Goal: Task Accomplishment & Management: Use online tool/utility

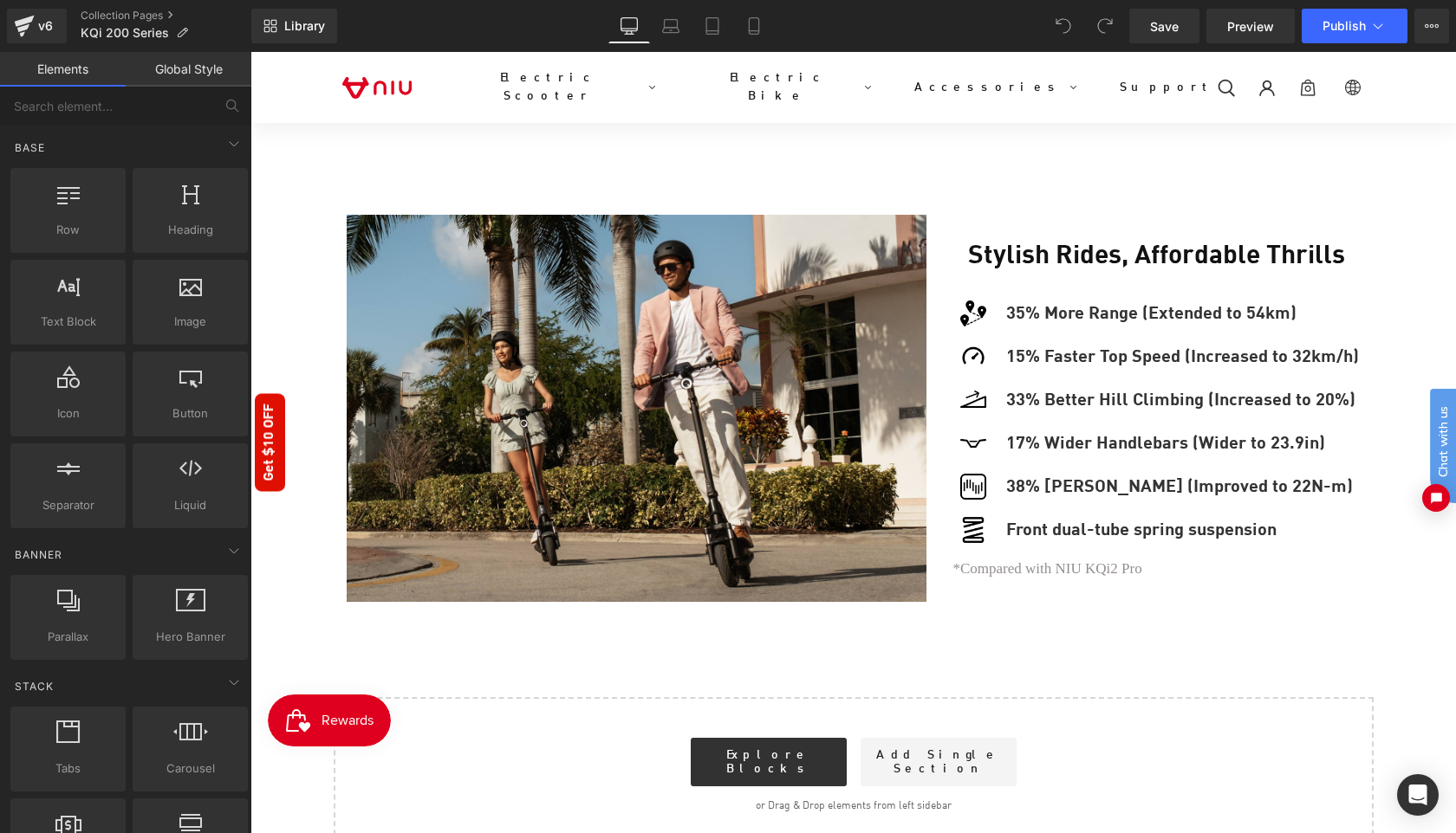
scroll to position [1646, 0]
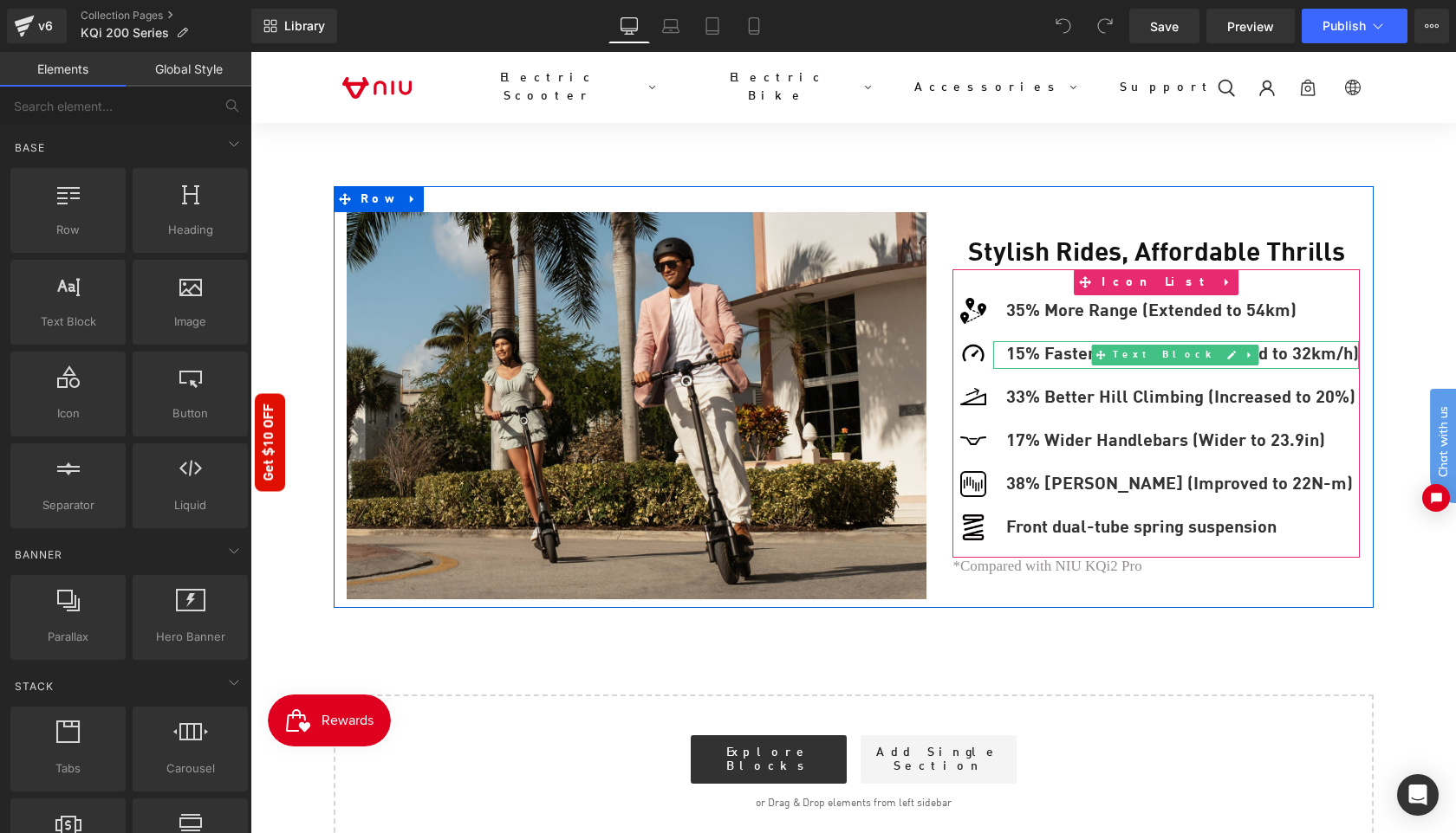
click at [1064, 341] on p "15% Faster Top Speed (Increased to 32km/h)" at bounding box center [1182, 354] width 353 height 28
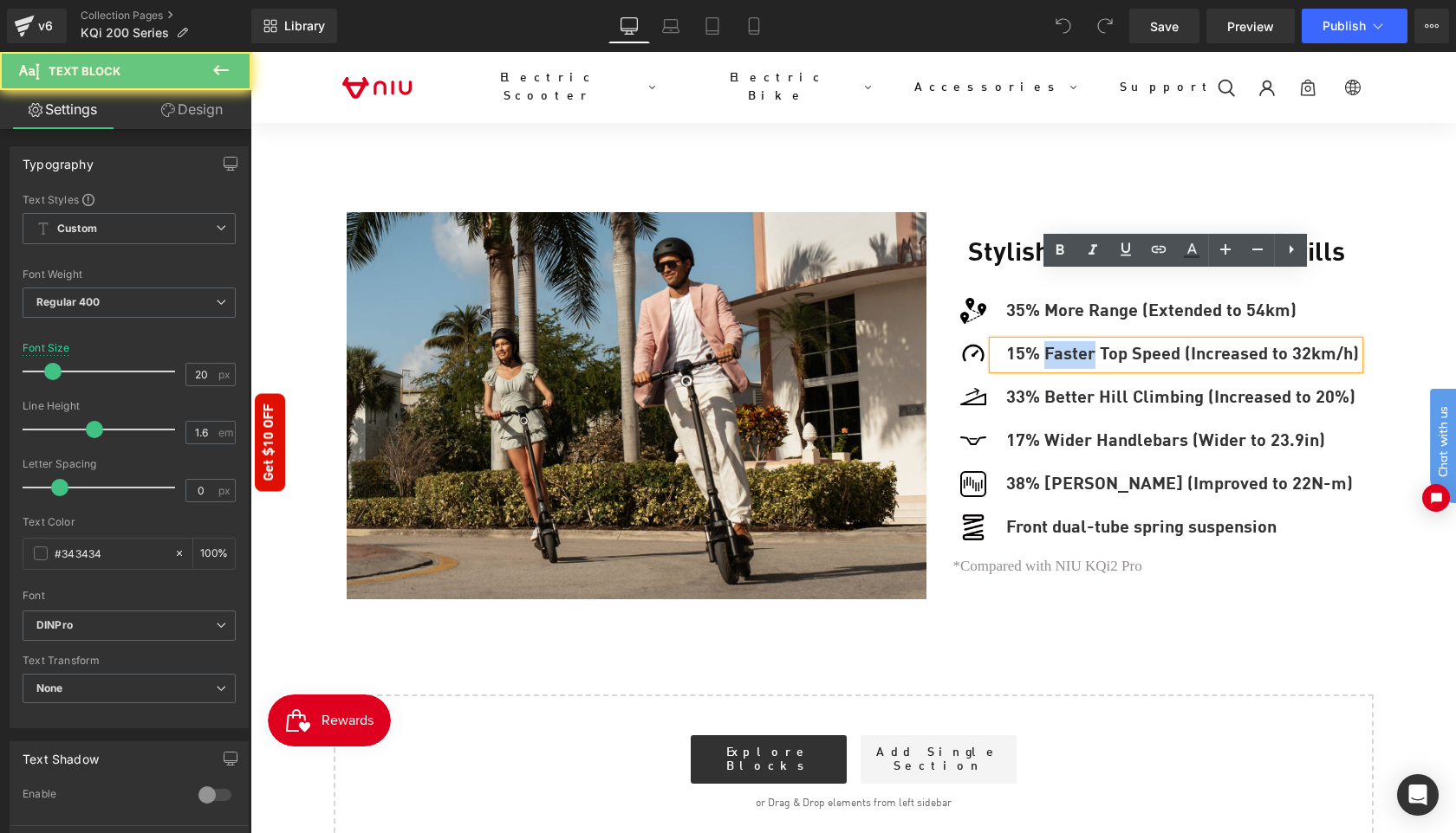
click at [1064, 341] on p "15% Faster Top Speed (Increased to 32km/h)" at bounding box center [1182, 354] width 353 height 28
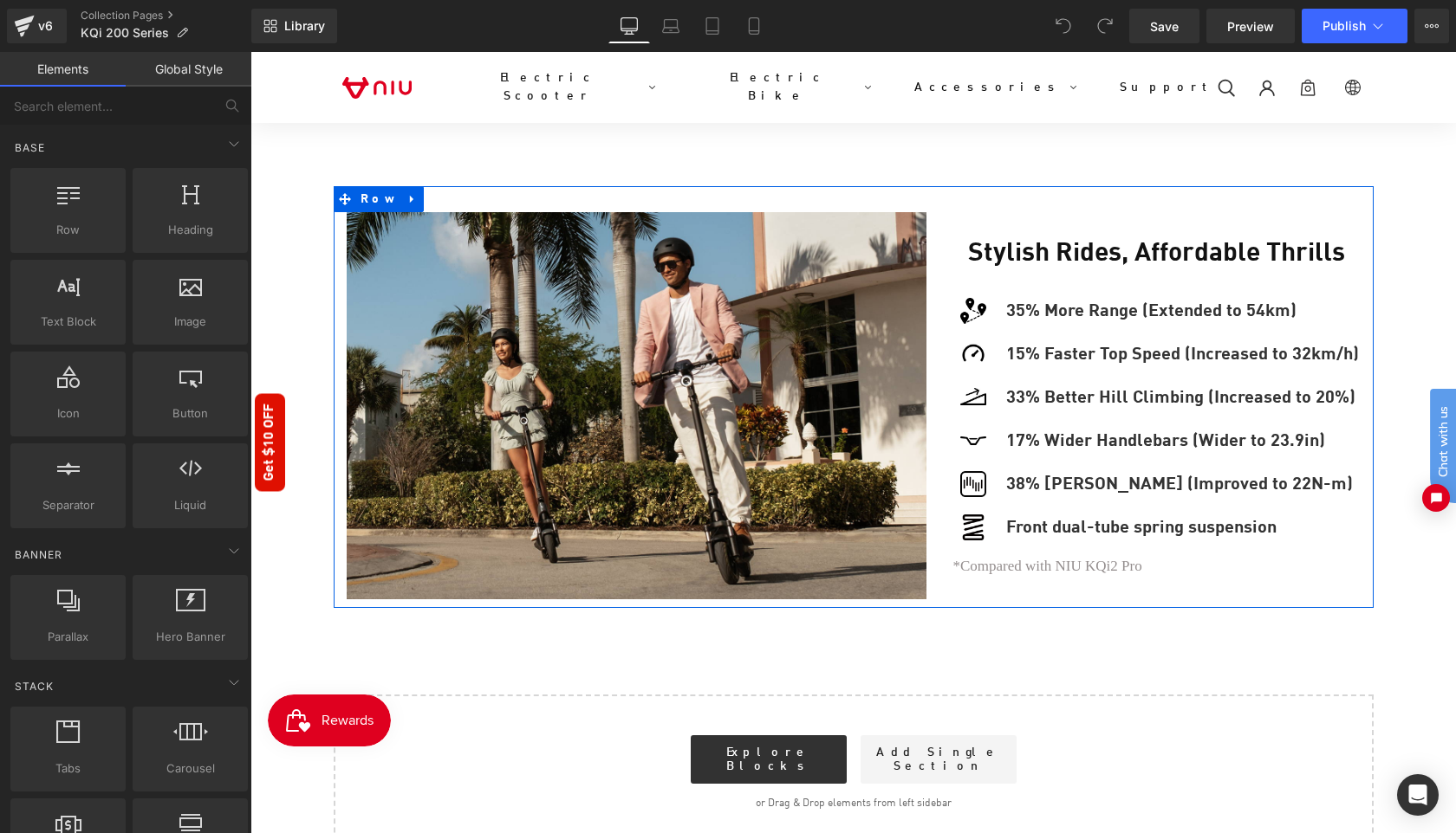
click at [934, 517] on div "Image" at bounding box center [637, 406] width 607 height 387
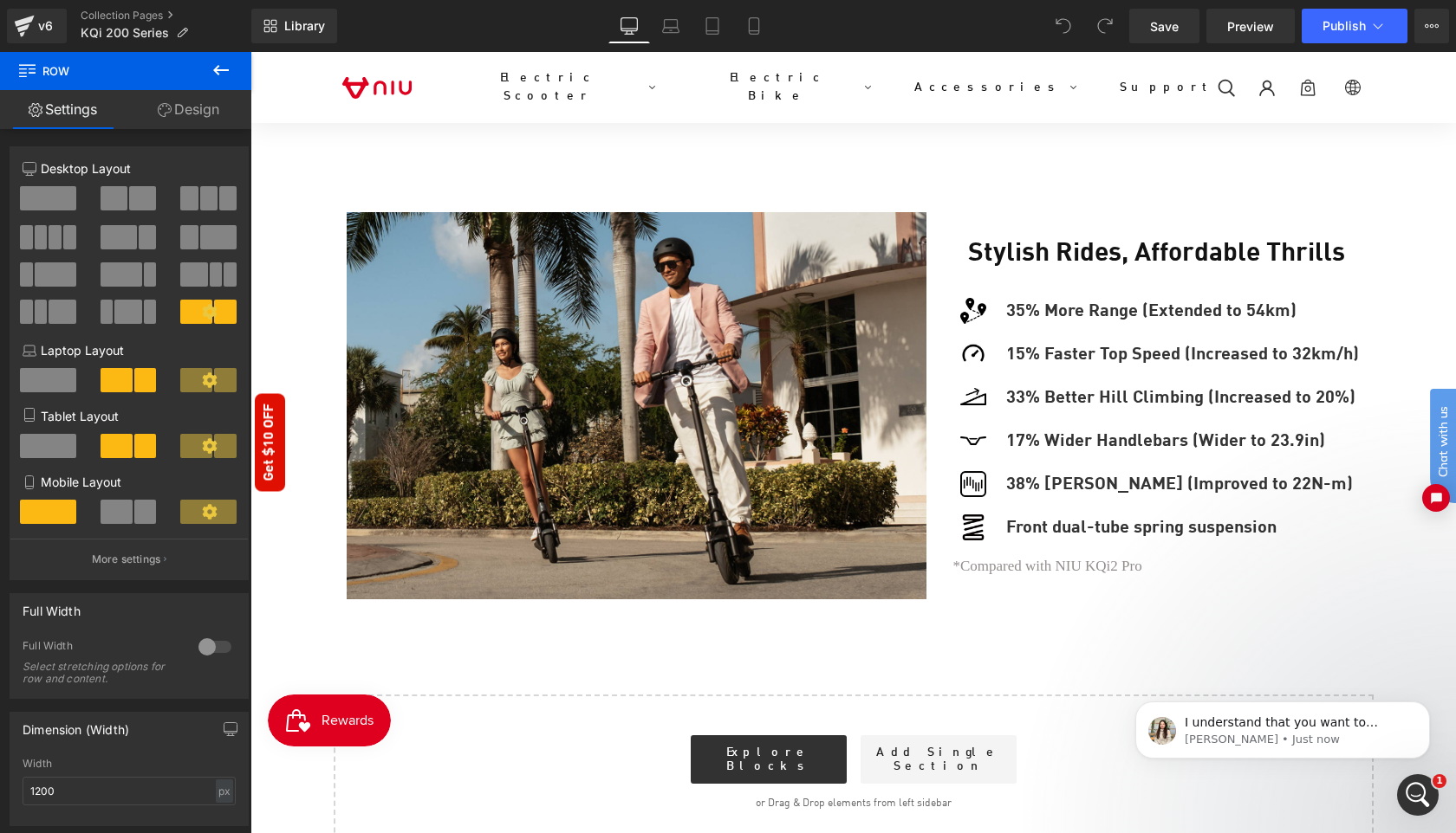
scroll to position [0, 0]
click at [1285, 735] on p "[PERSON_NAME] • Just now" at bounding box center [1296, 739] width 223 height 15
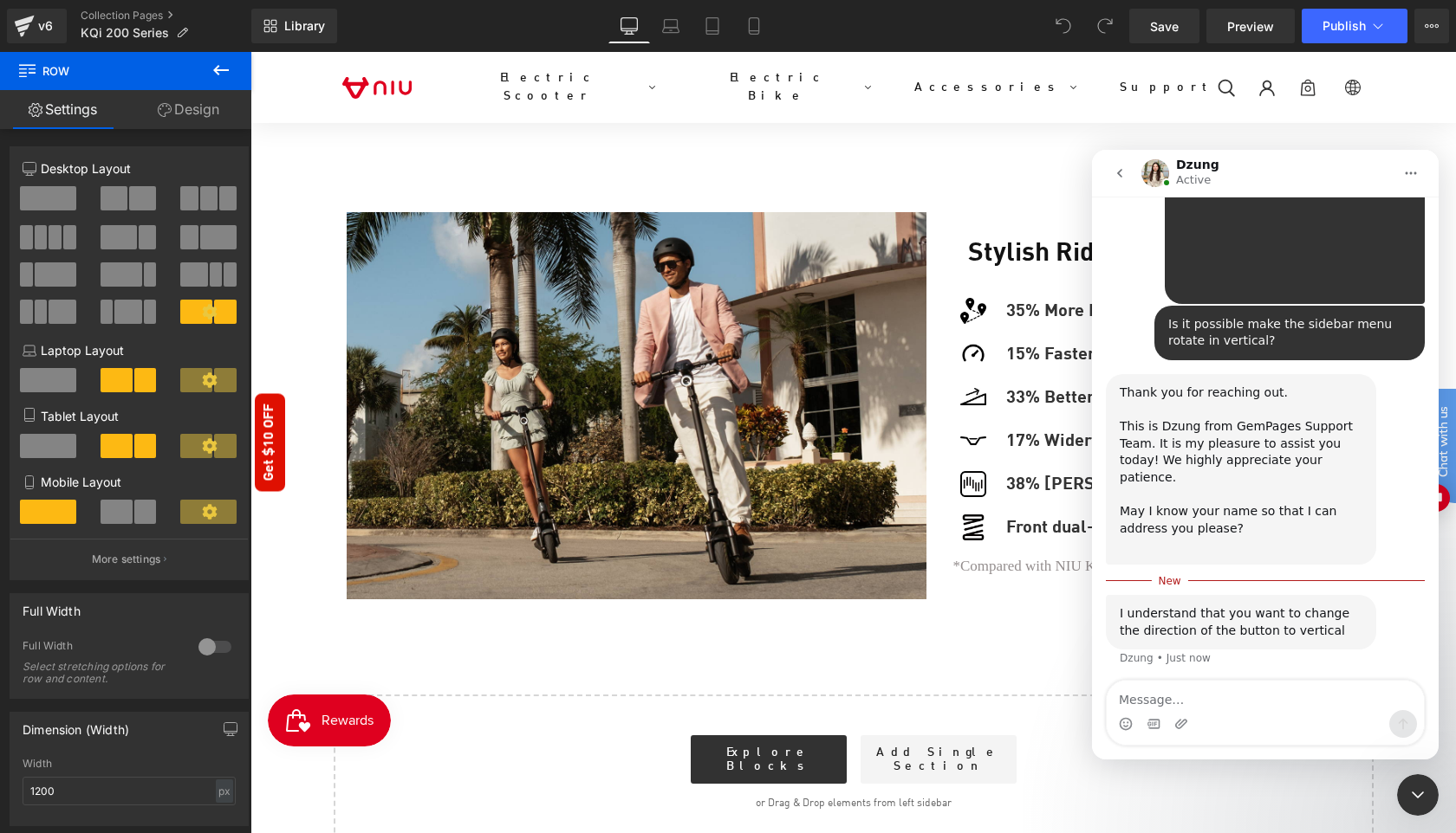
scroll to position [576, 0]
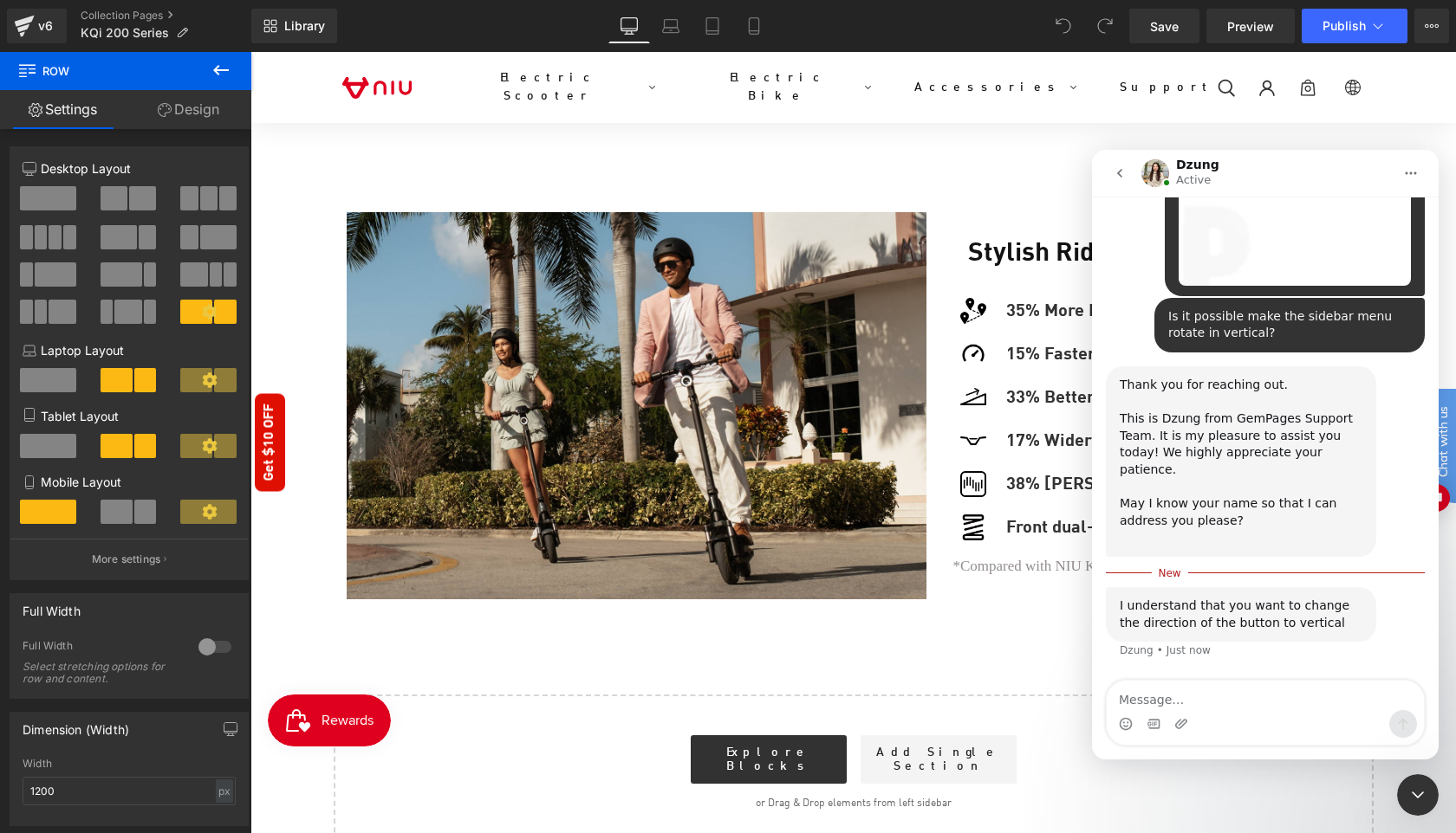
click at [1154, 695] on textarea "Message…" at bounding box center [1265, 695] width 317 height 30
type textarea "YES"
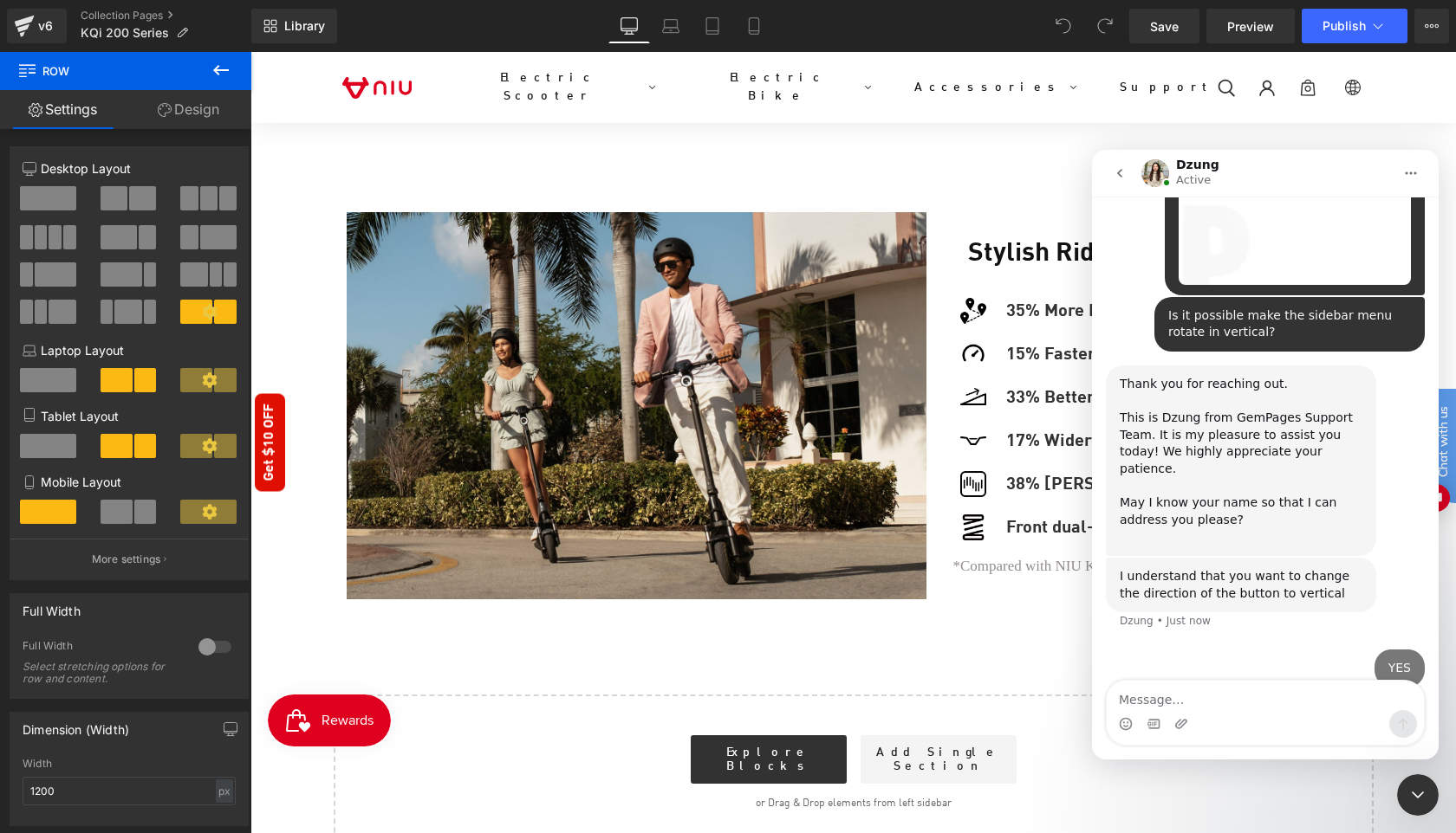
scroll to position [598, 0]
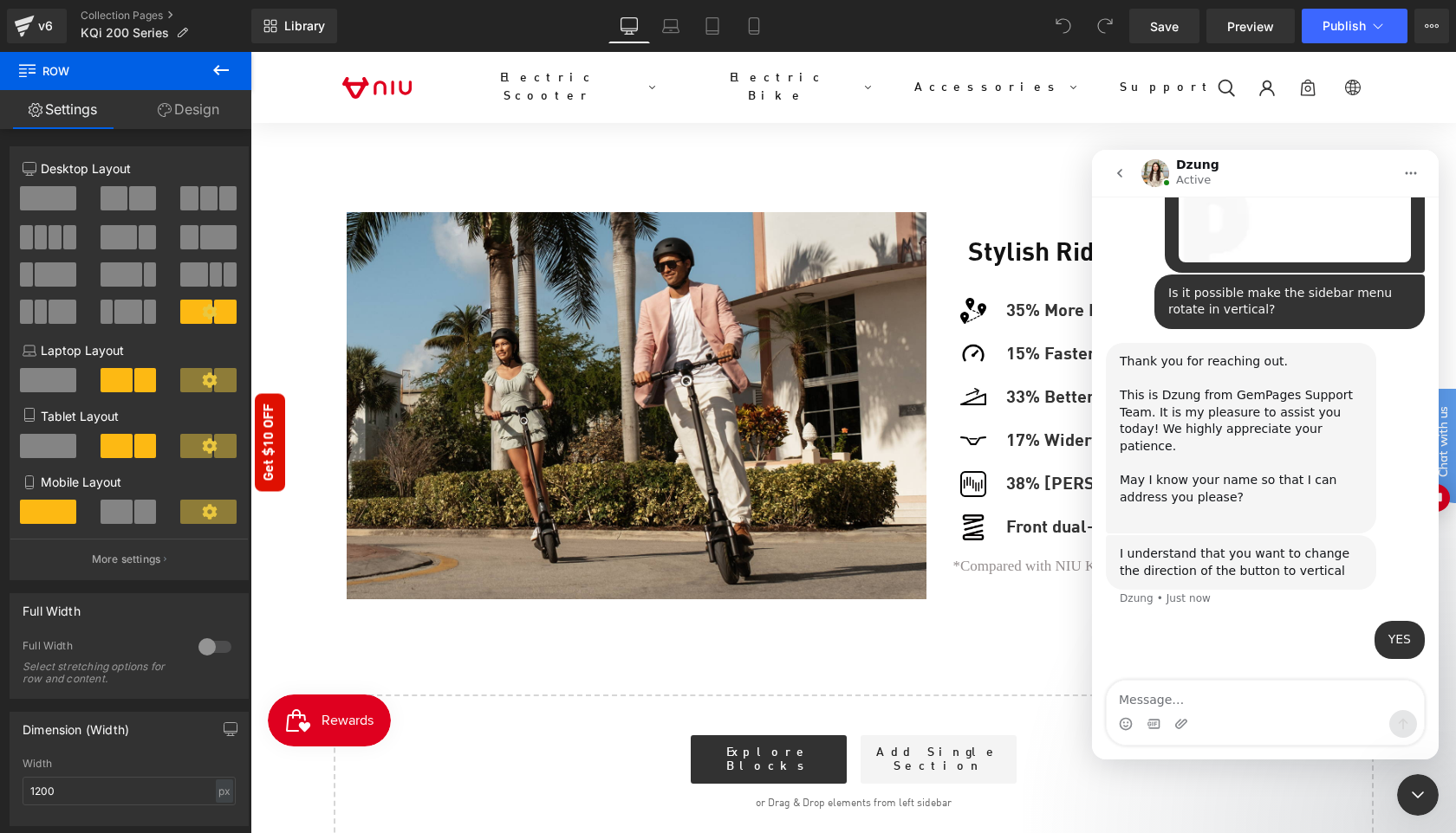
click at [1429, 776] on div at bounding box center [1417, 795] width 41 height 41
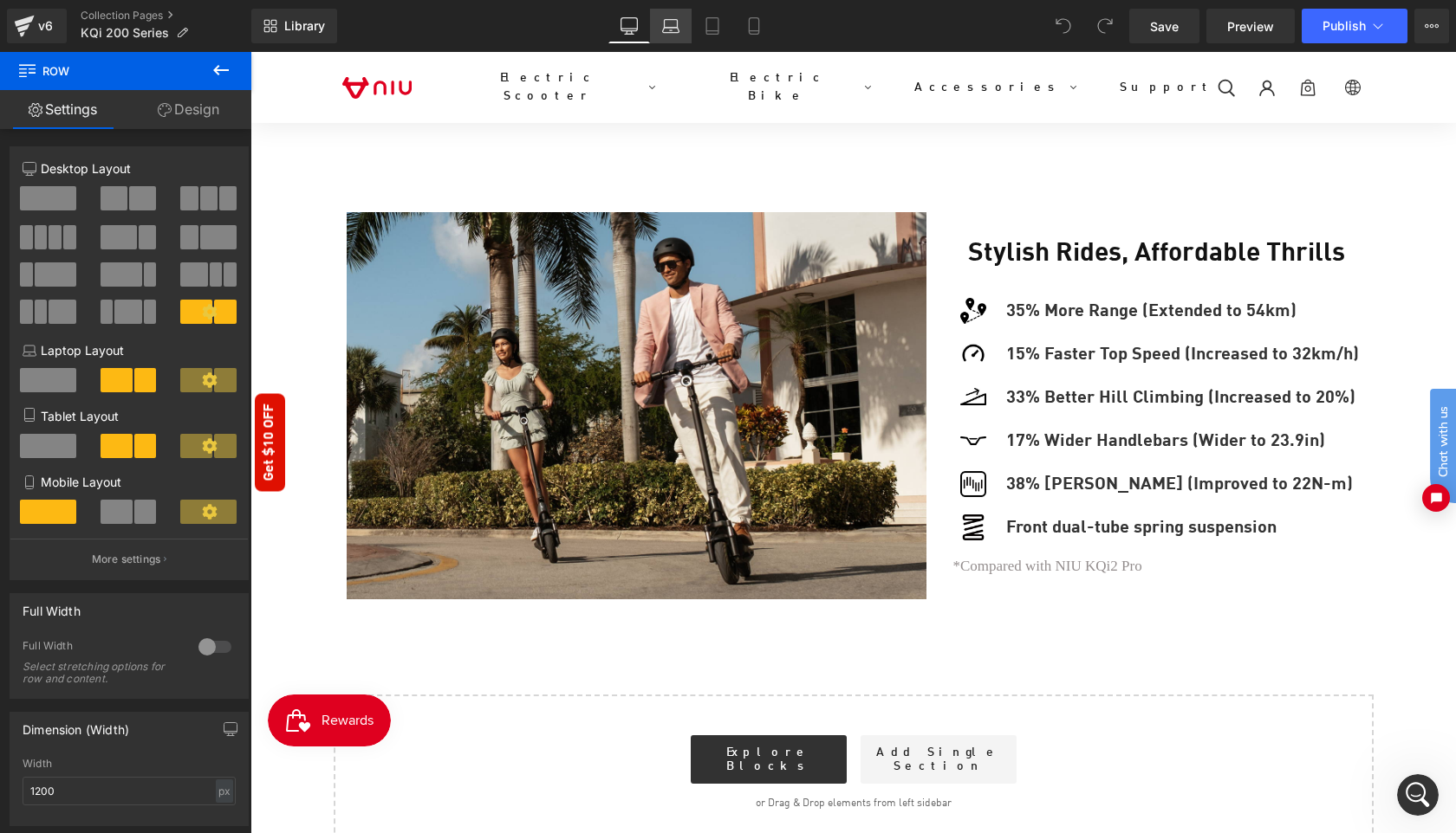
click at [670, 20] on icon at bounding box center [671, 23] width 13 height 8
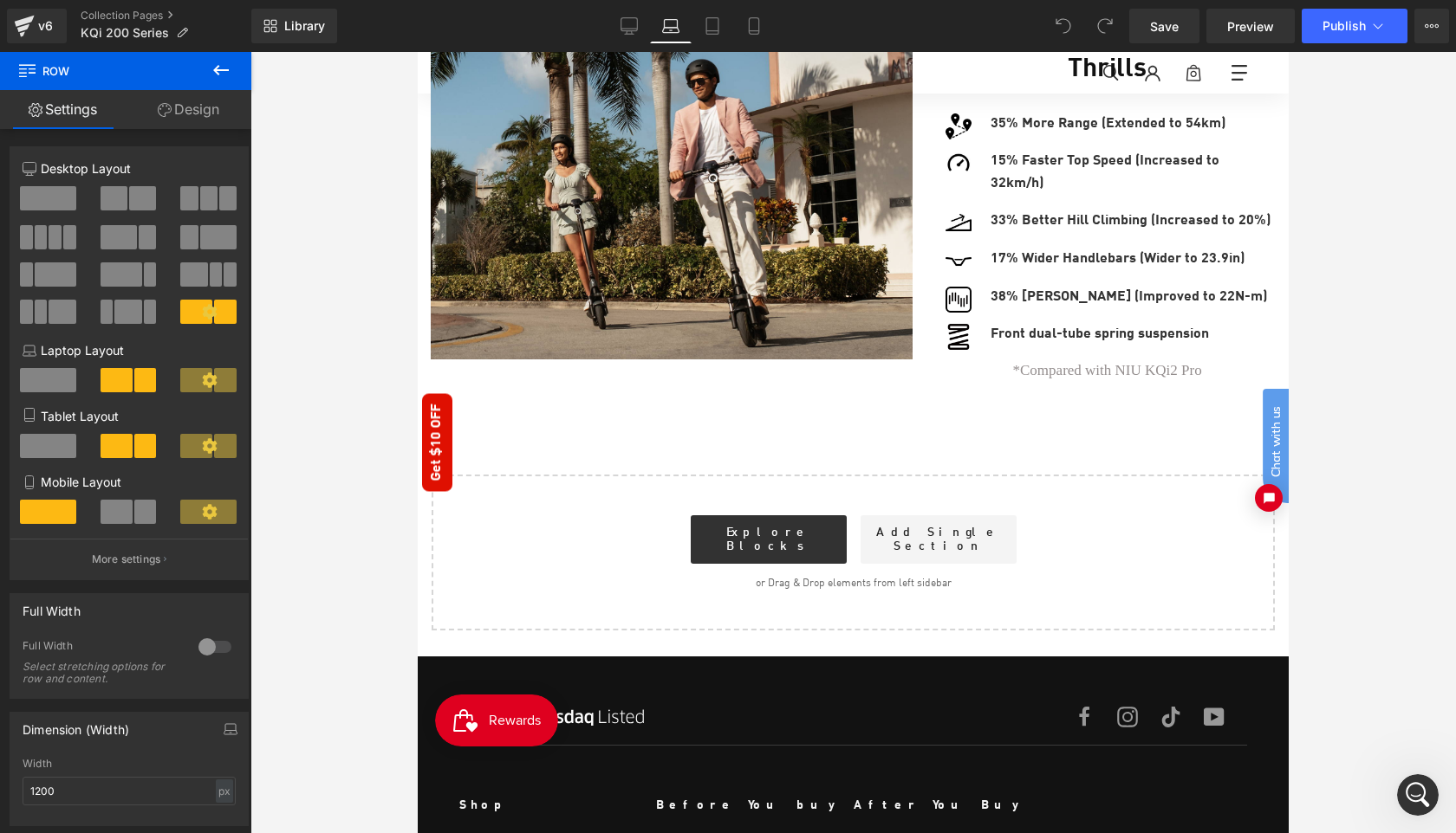
scroll to position [1262, 0]
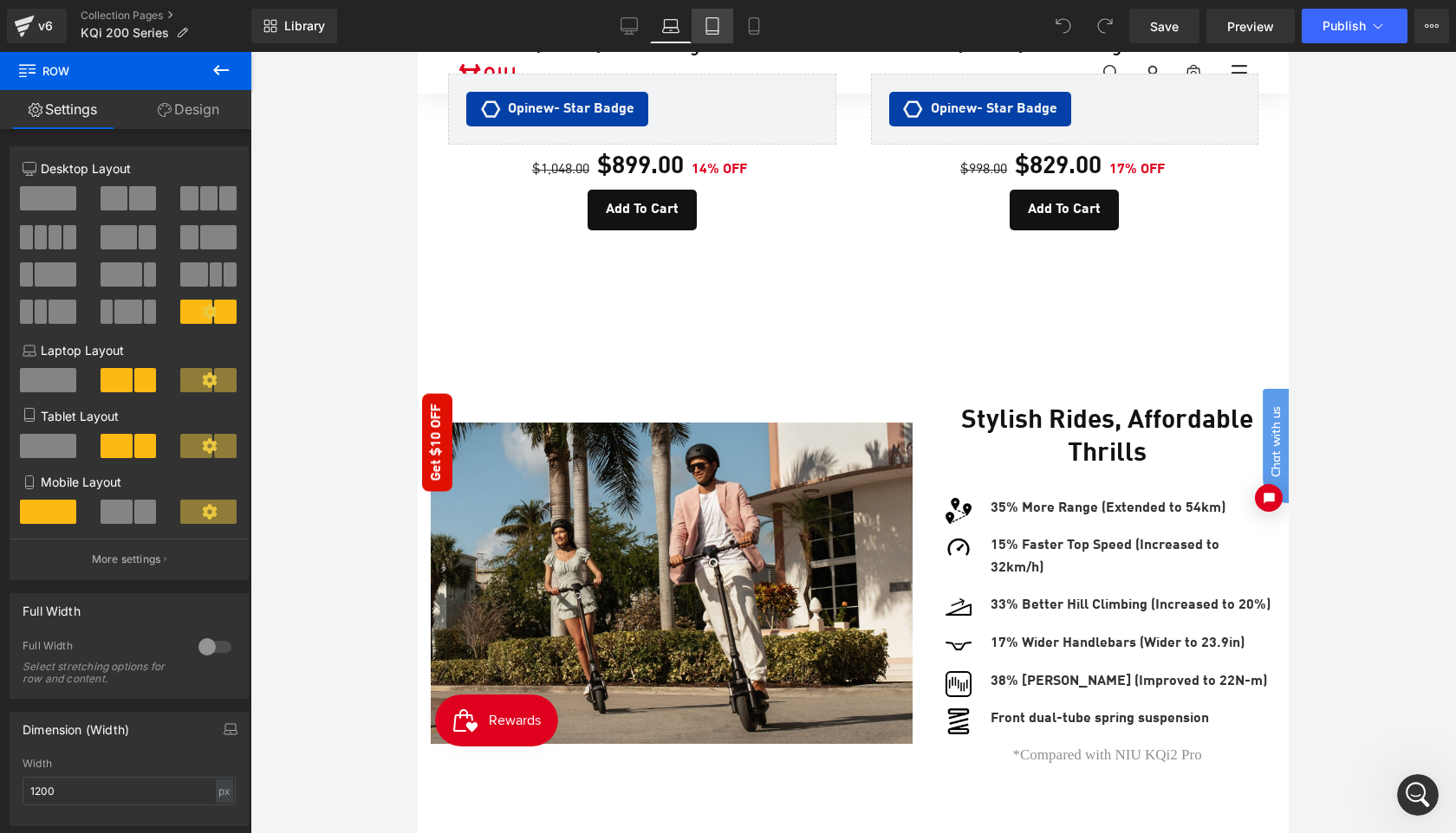
click at [709, 28] on icon at bounding box center [712, 25] width 17 height 17
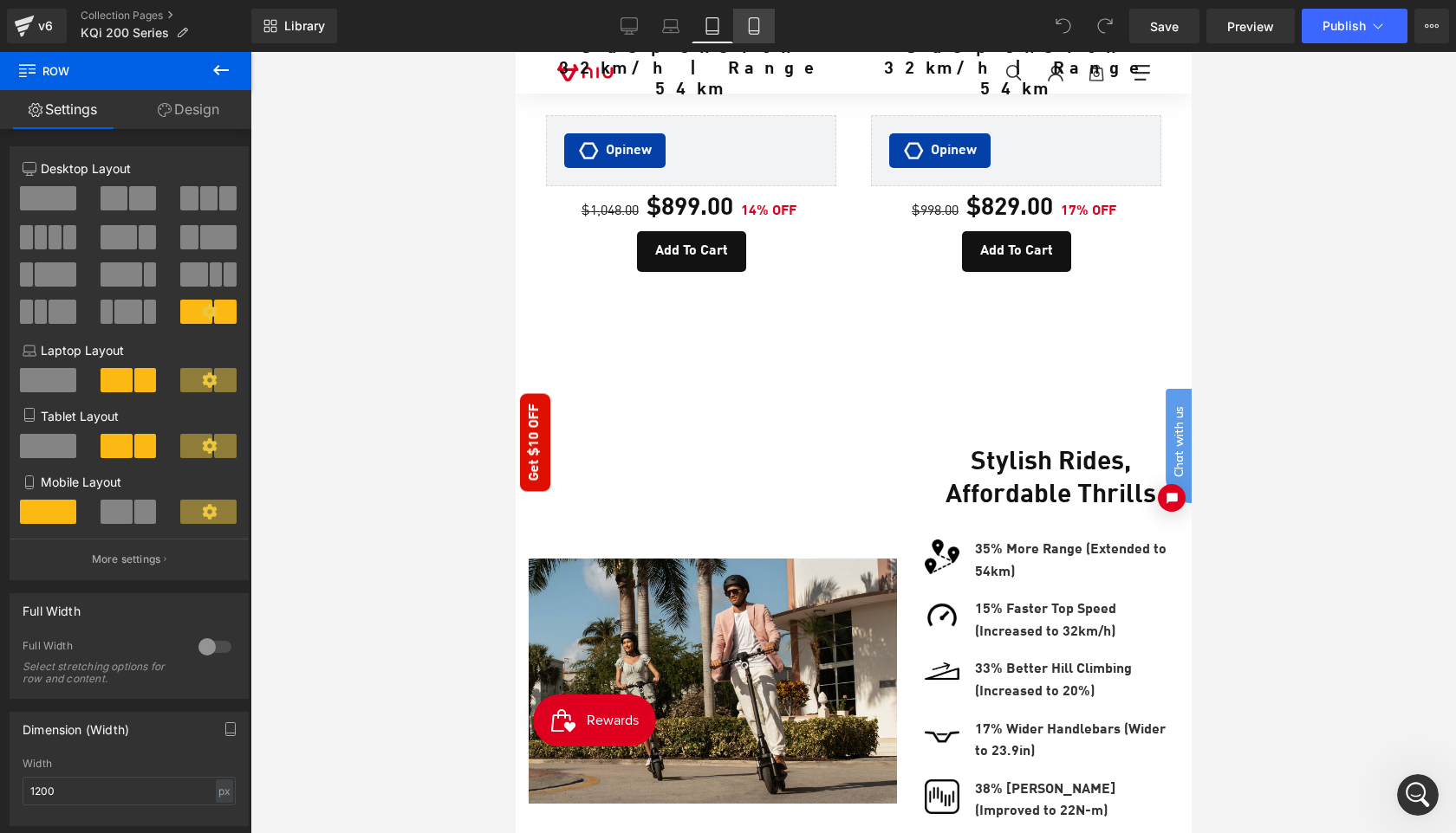
click at [759, 28] on icon at bounding box center [753, 26] width 10 height 16
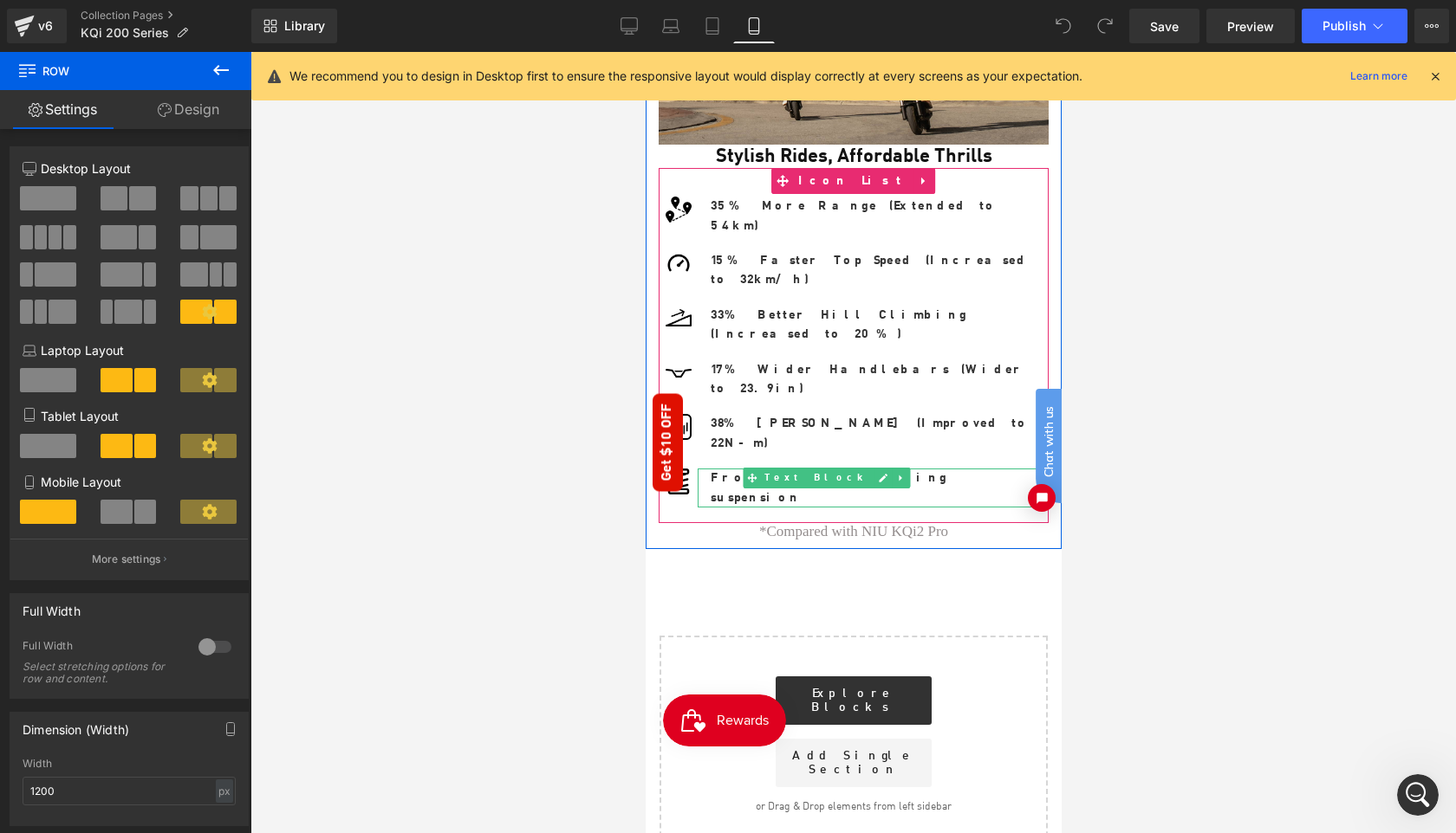
scroll to position [2219, 0]
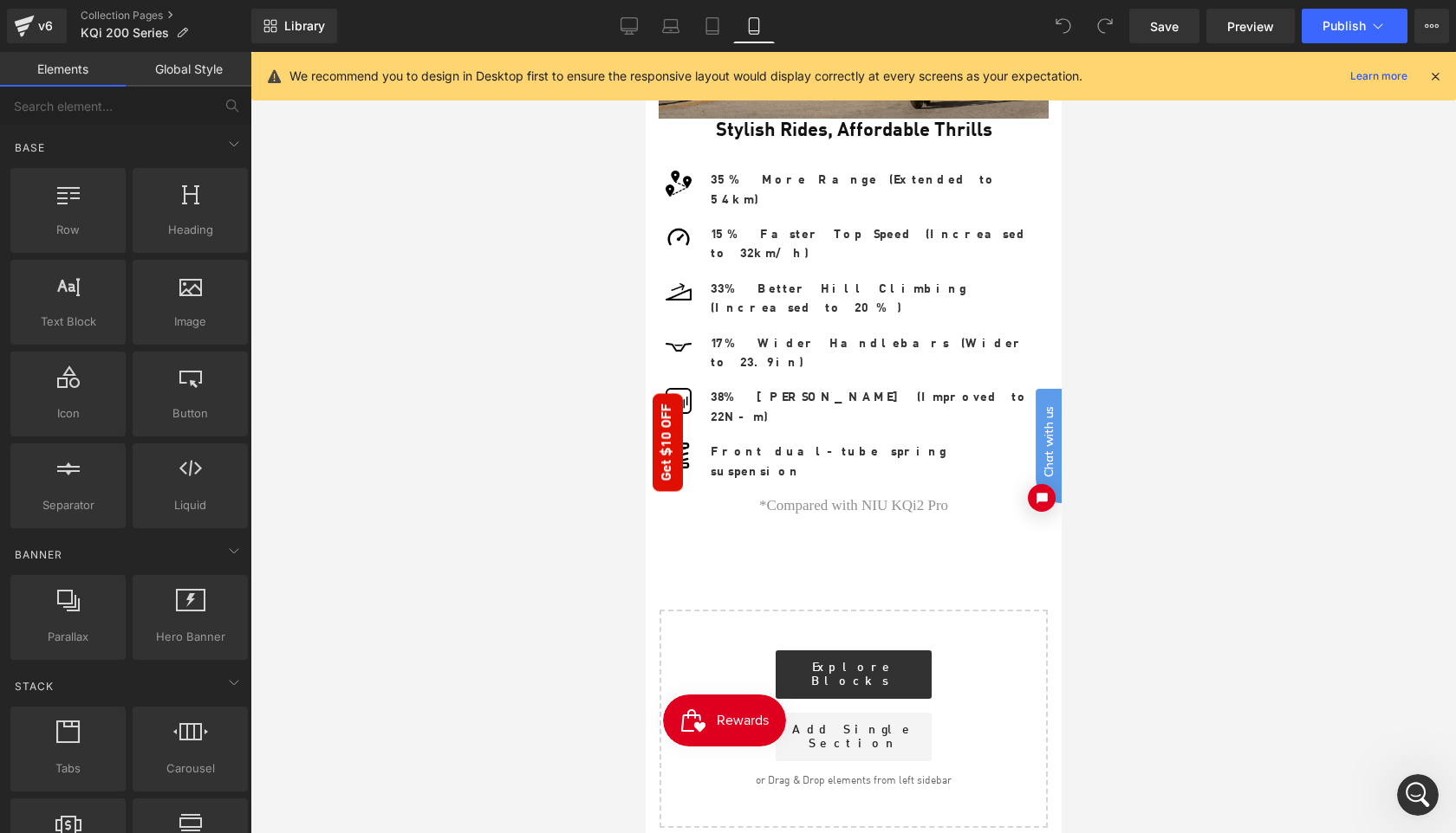
click at [1187, 352] on div at bounding box center [852, 443] width 1205 height 782
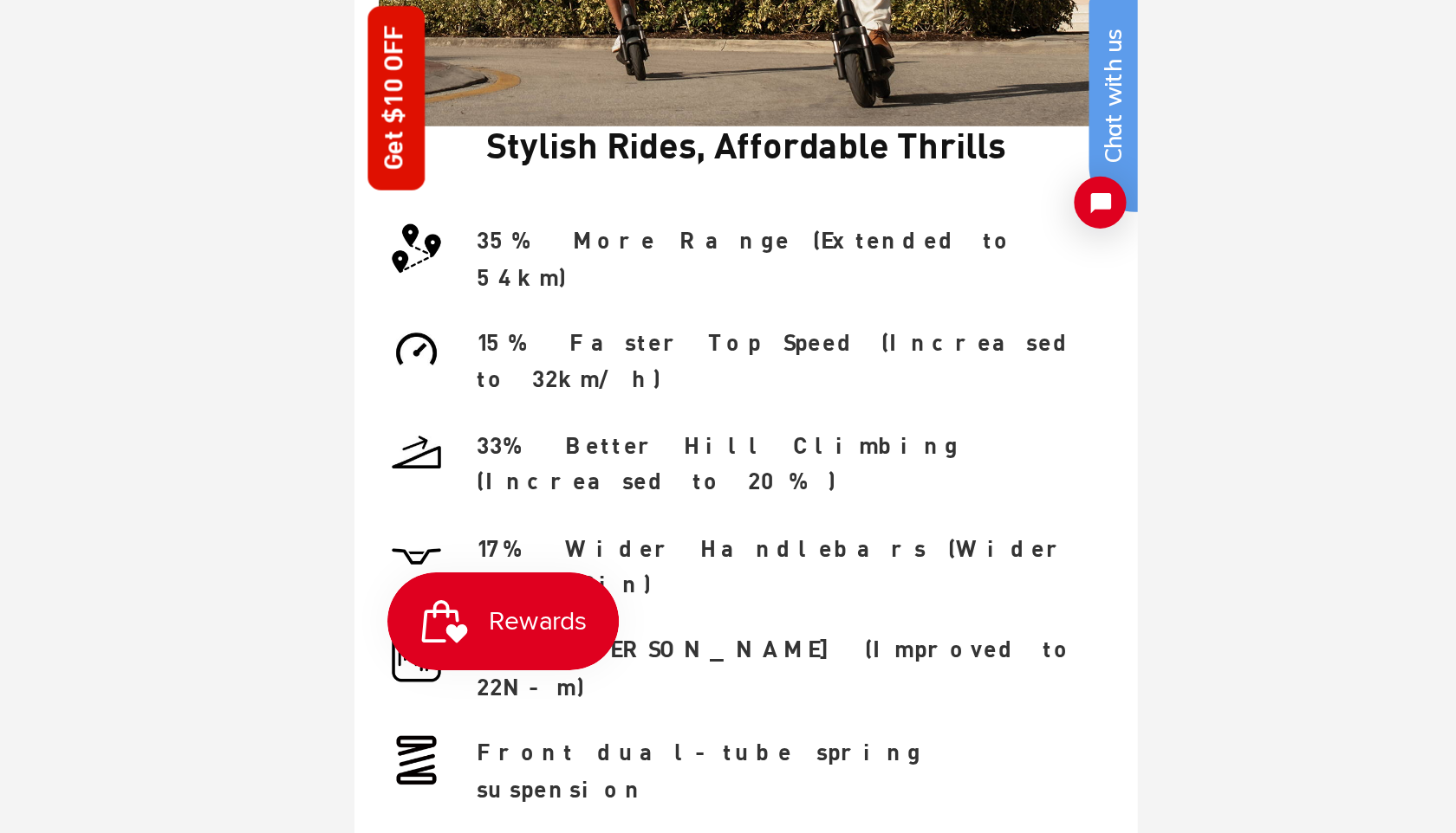
scroll to position [1879, 0]
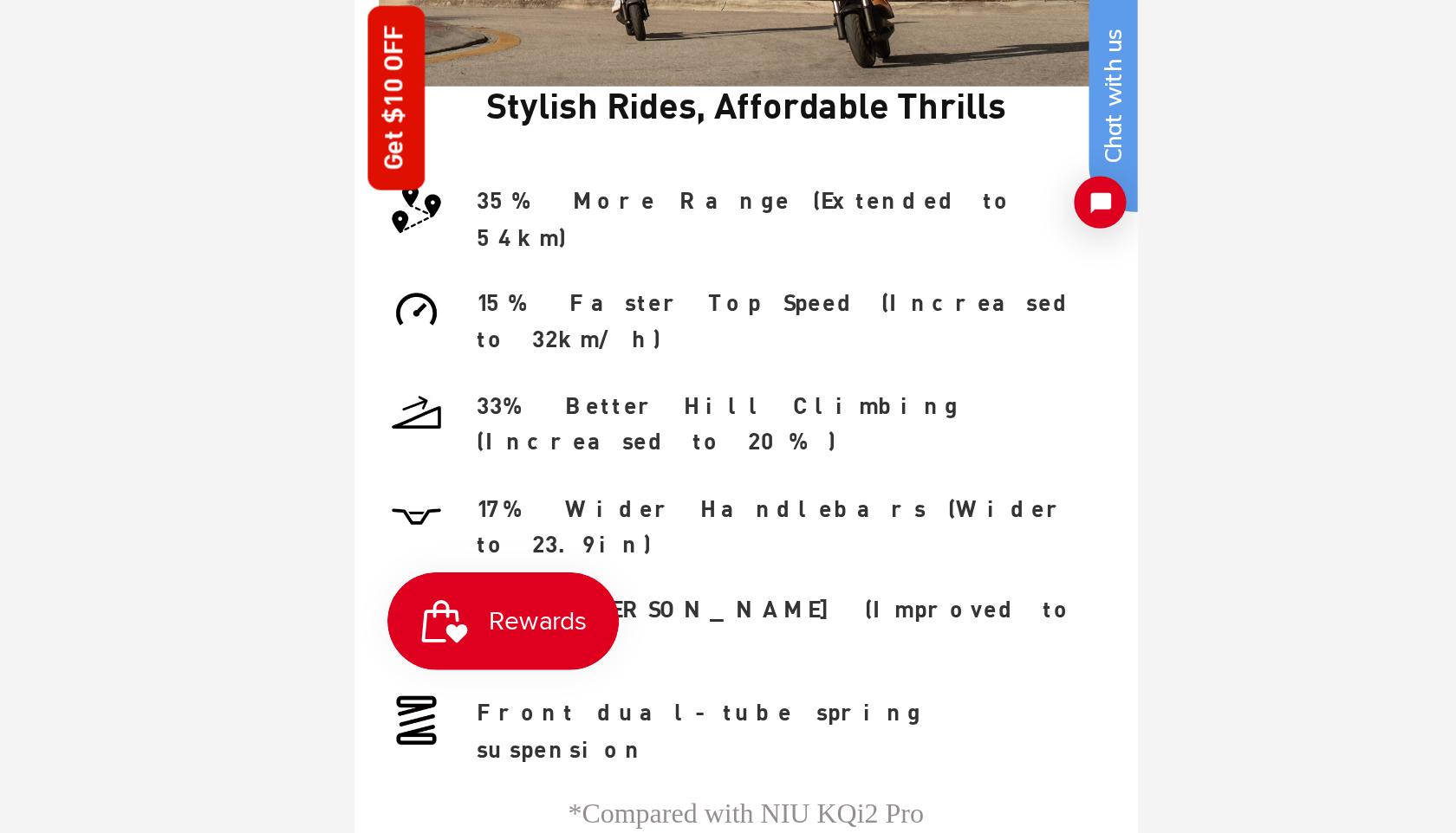
click at [1199, 530] on div at bounding box center [852, 443] width 1205 height 782
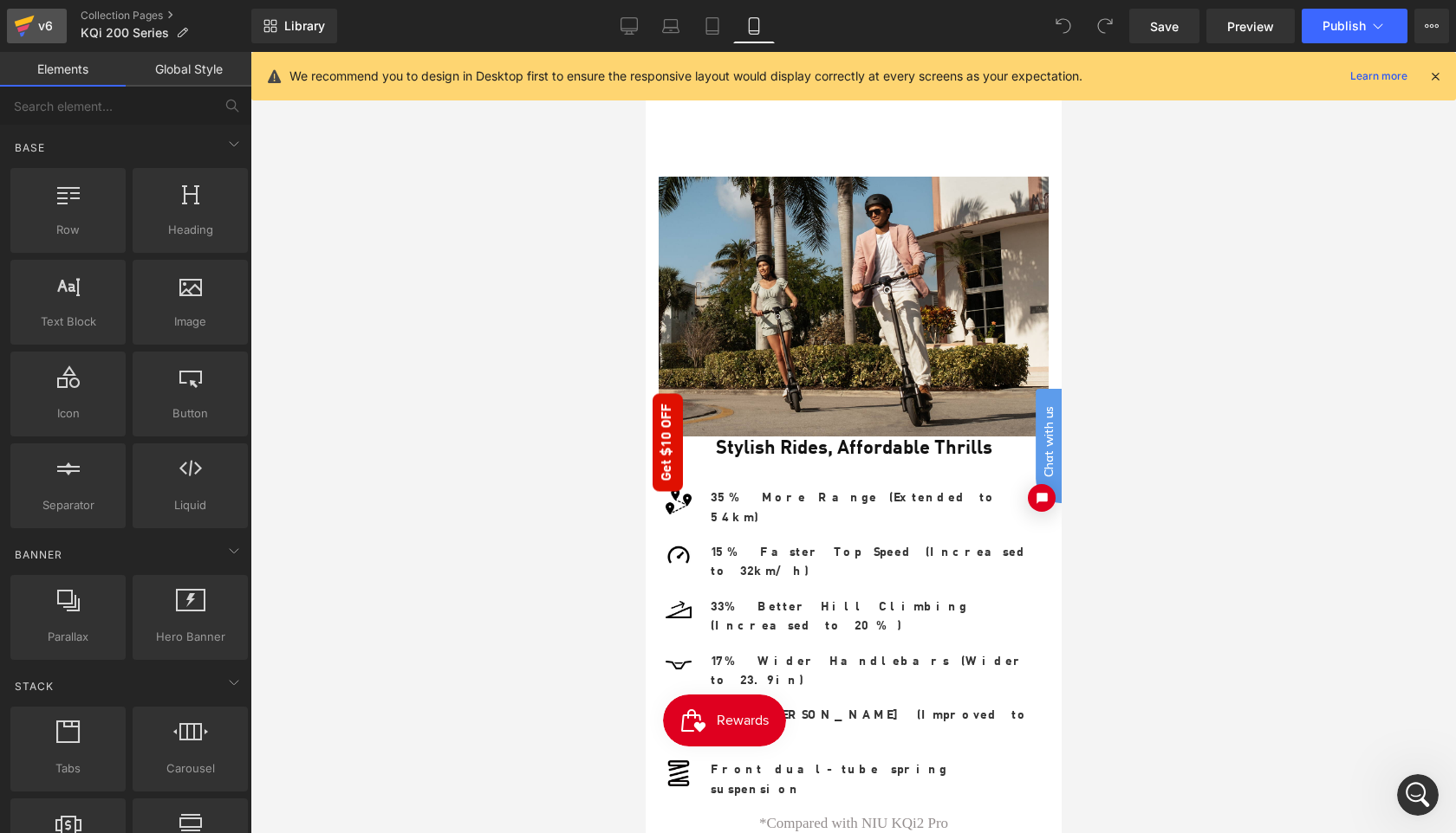
click at [40, 30] on div "v6" at bounding box center [46, 25] width 22 height 22
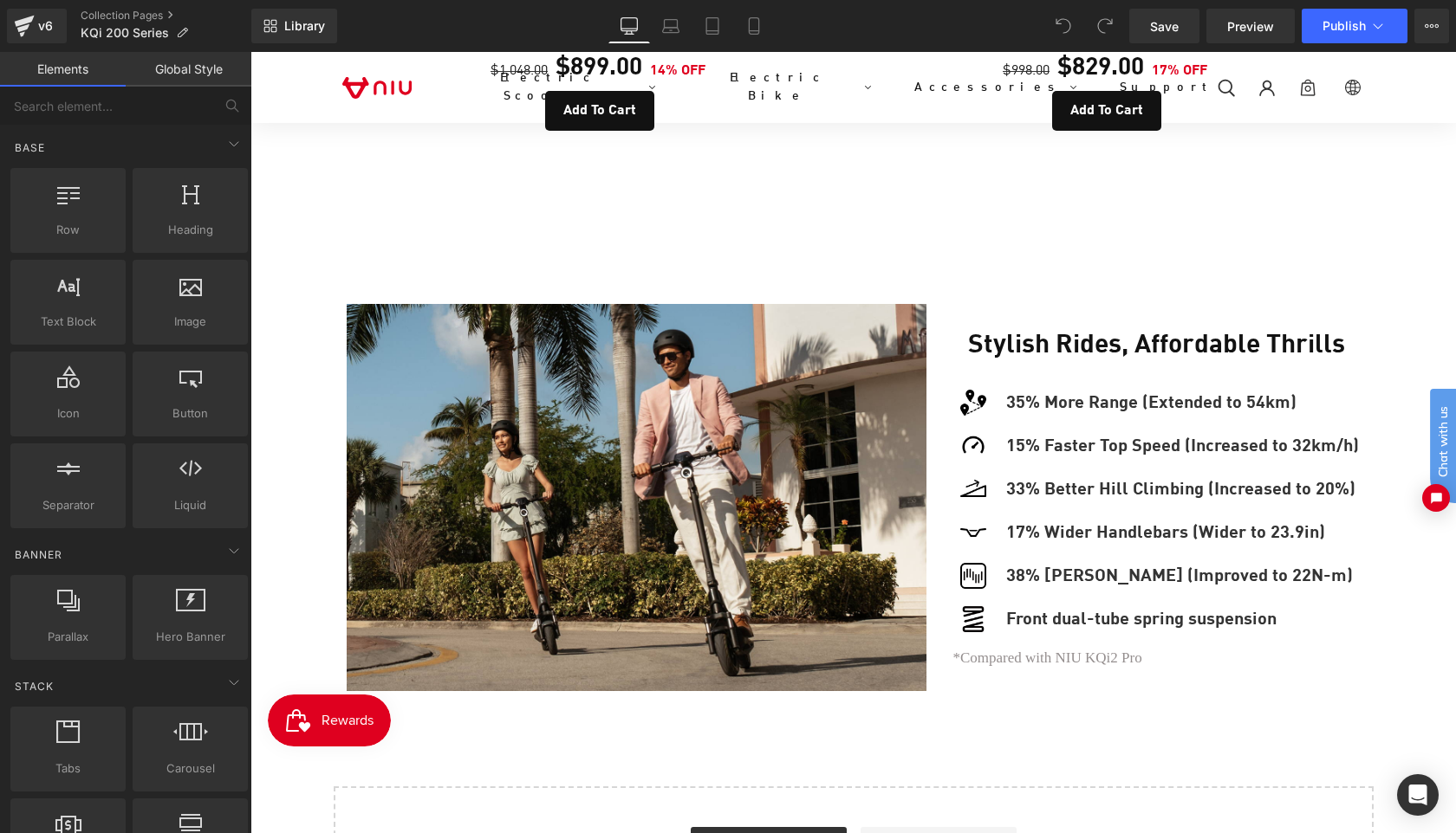
scroll to position [1569, 0]
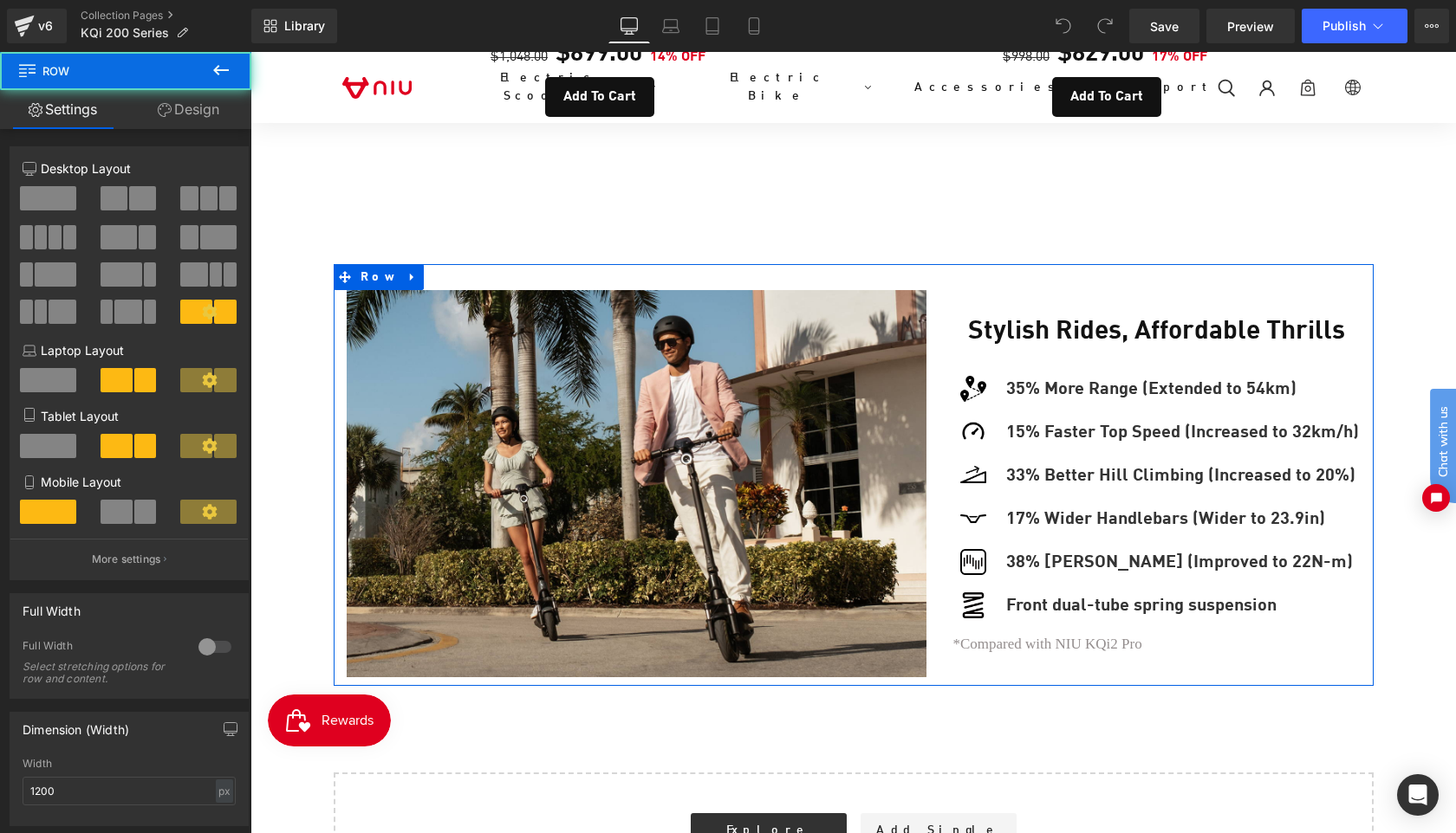
click at [942, 598] on div "Stylish Rides, Affordable Thrills Heading Image 35% More Range (Extended to 54k…" at bounding box center [1155, 484] width 433 height 387
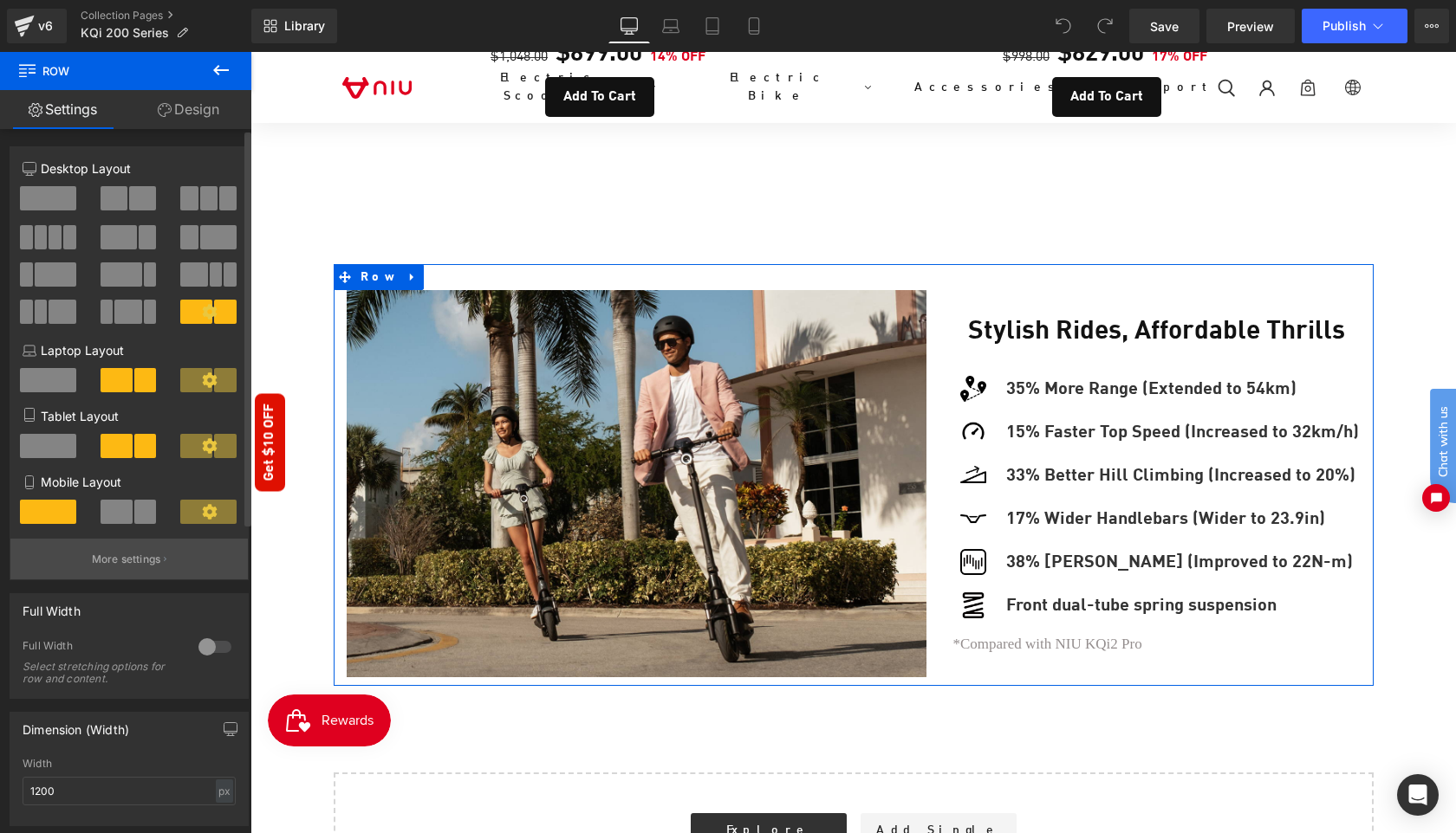
click at [133, 567] on p "More settings" at bounding box center [126, 559] width 69 height 15
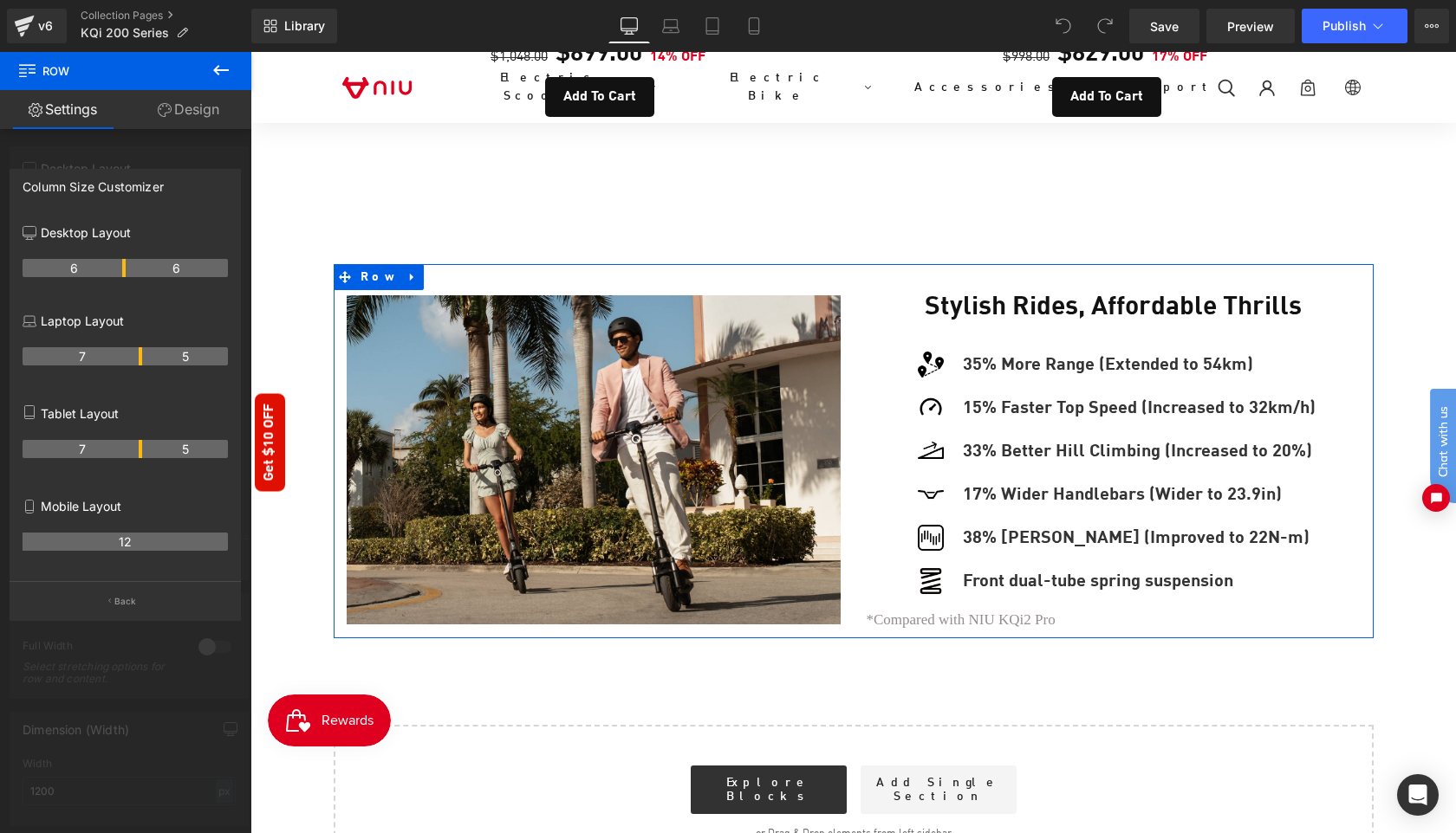
drag, startPoint x: 139, startPoint y: 269, endPoint x: 126, endPoint y: 273, distance: 13.6
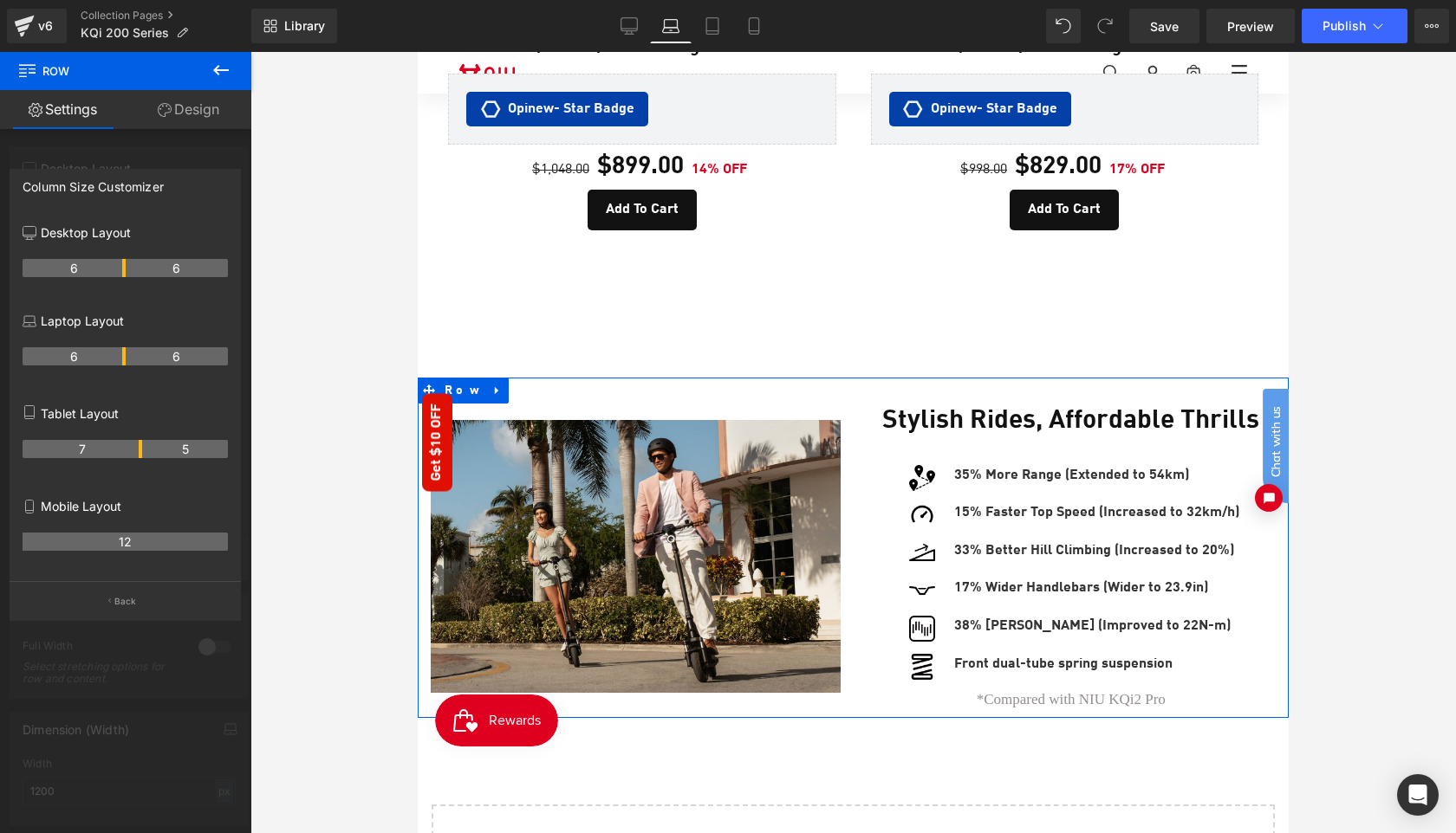
drag, startPoint x: 140, startPoint y: 361, endPoint x: 128, endPoint y: 362, distance: 12.0
click at [128, 362] on tr "6 6" at bounding box center [125, 356] width 205 height 18
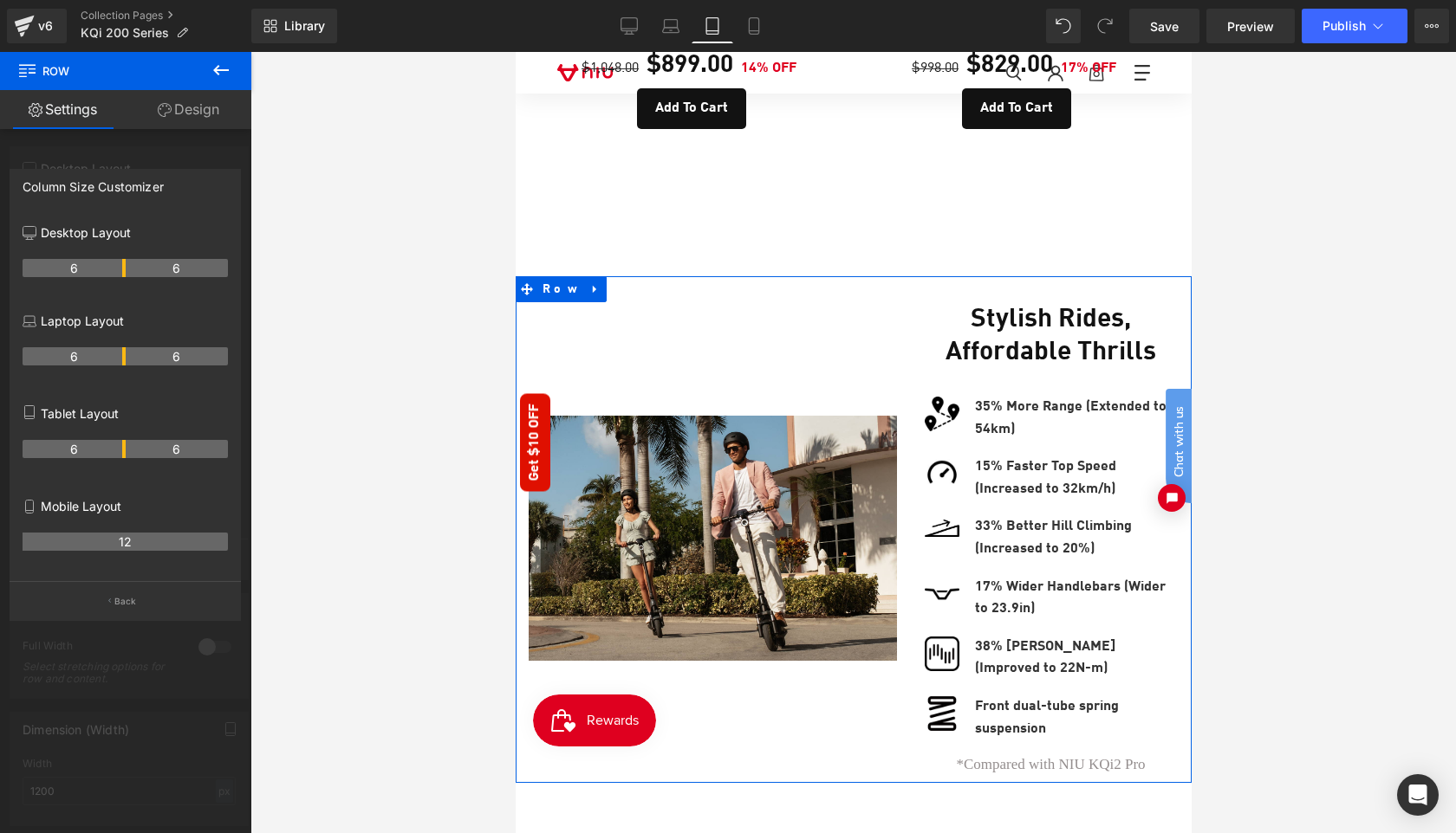
scroll to position [1119, 0]
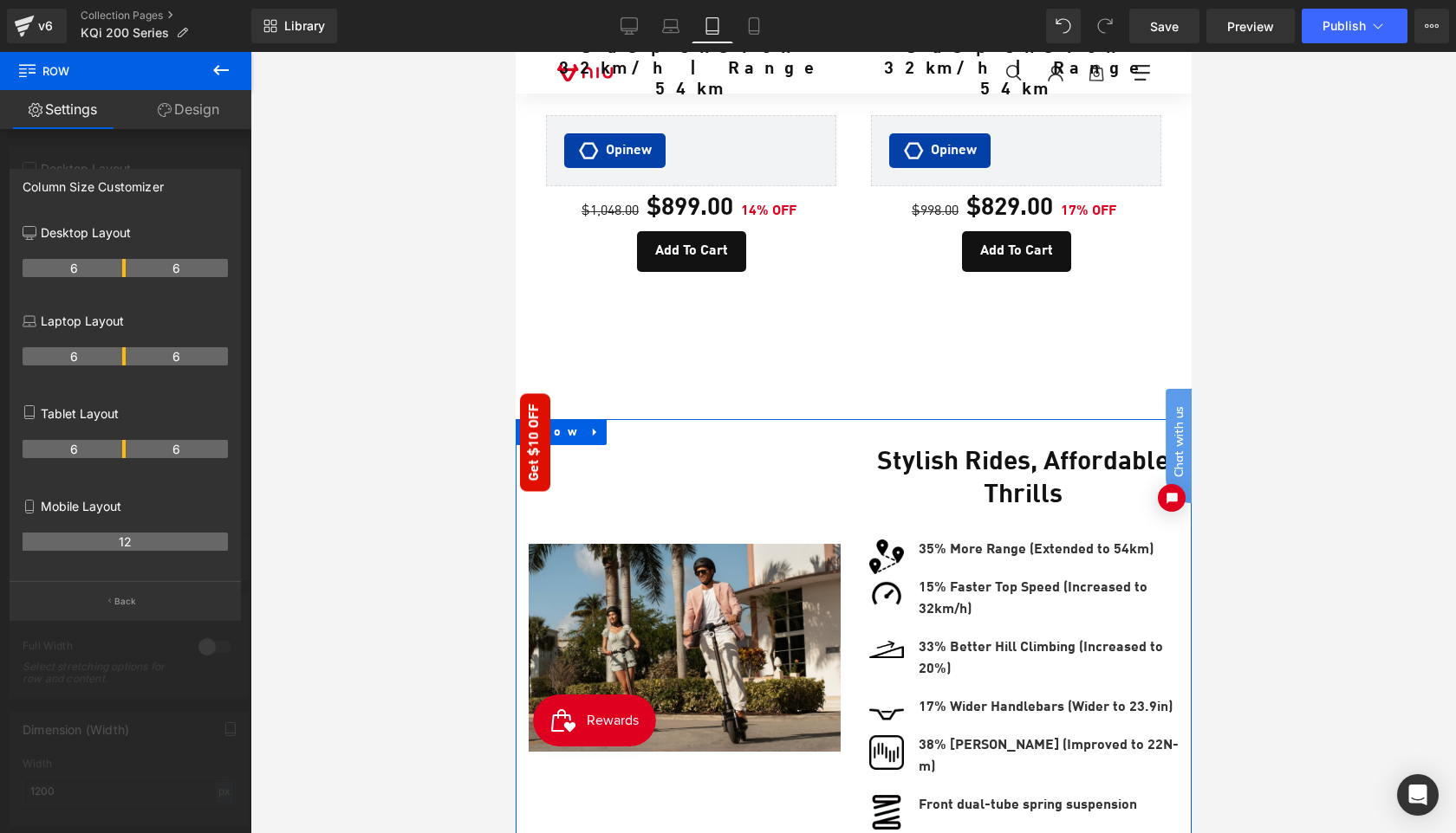
drag, startPoint x: 140, startPoint y: 452, endPoint x: 124, endPoint y: 454, distance: 16.1
click at [124, 454] on th "6" at bounding box center [74, 449] width 103 height 18
click at [117, 451] on th "6" at bounding box center [74, 449] width 103 height 18
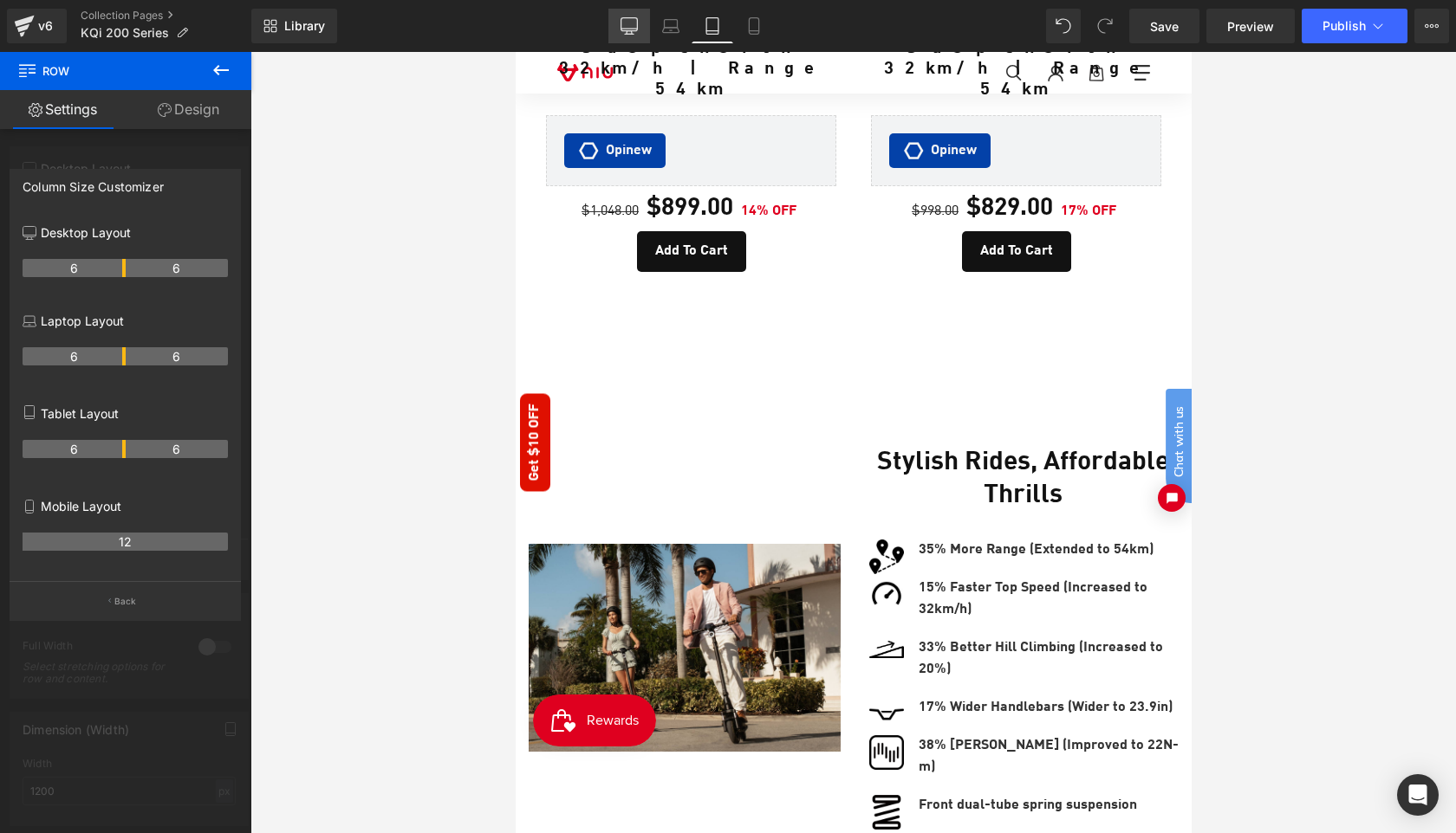
click at [629, 28] on icon at bounding box center [628, 25] width 17 height 17
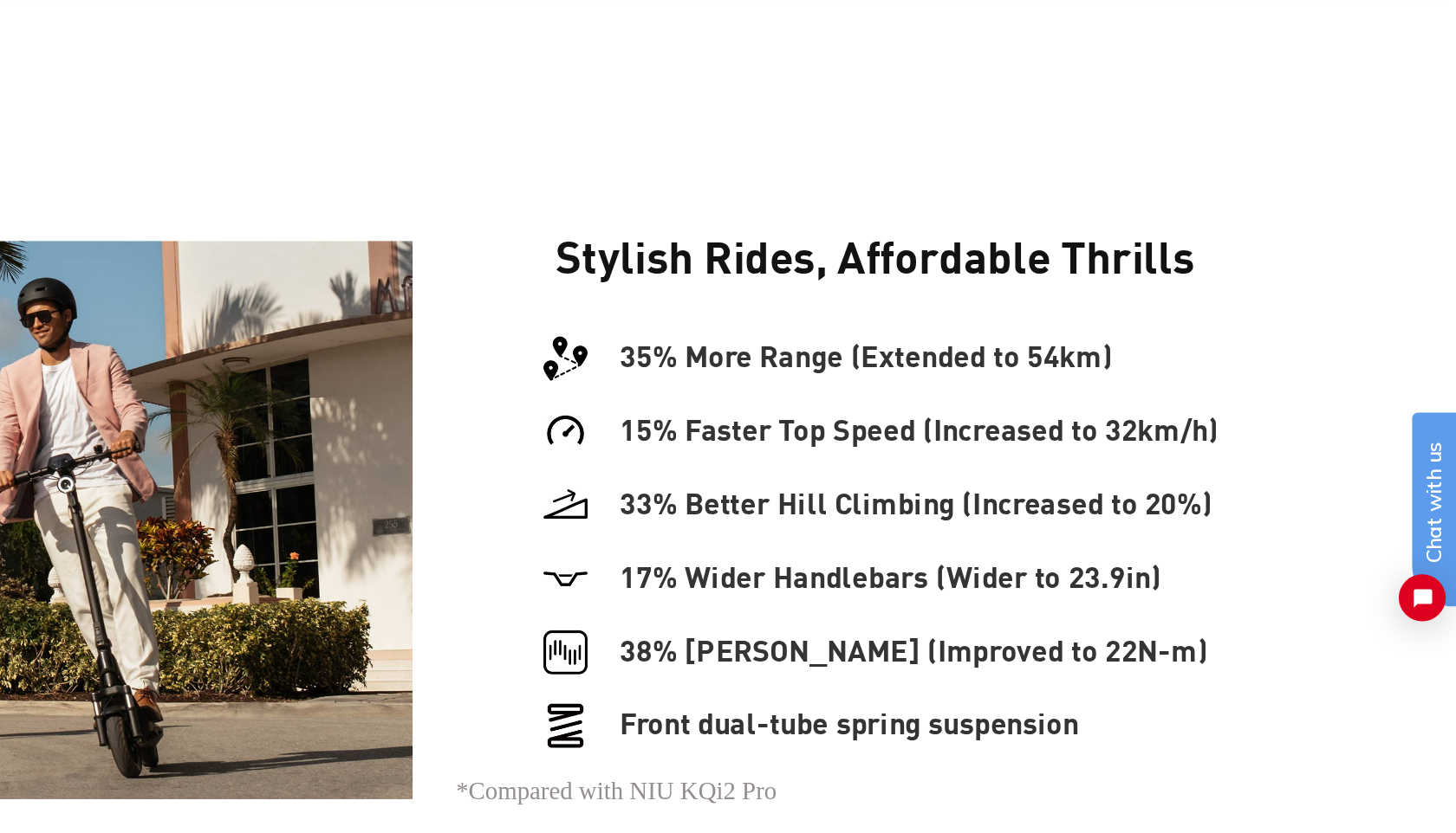
scroll to position [0, 0]
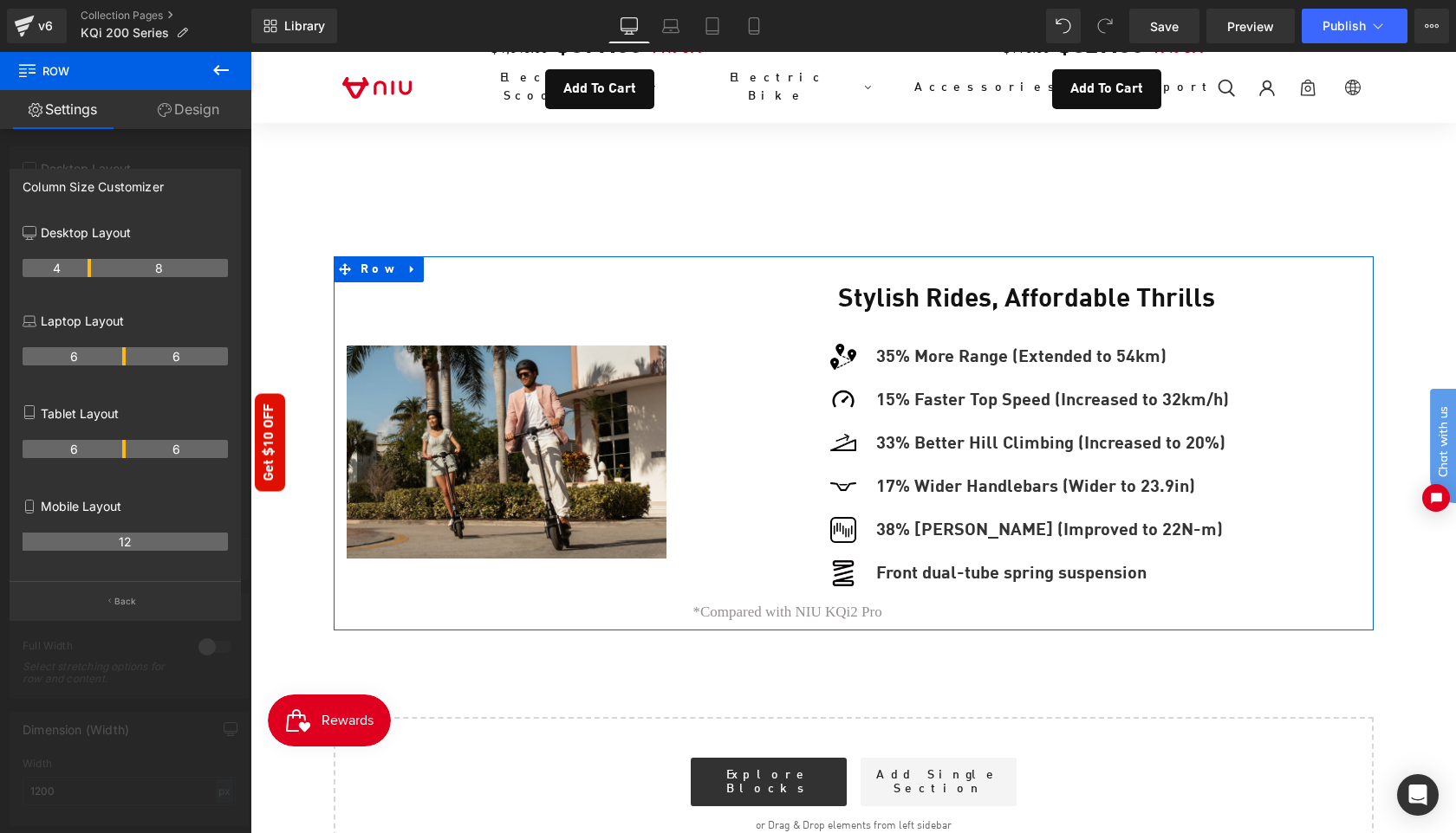
drag, startPoint x: 123, startPoint y: 266, endPoint x: 94, endPoint y: 273, distance: 29.8
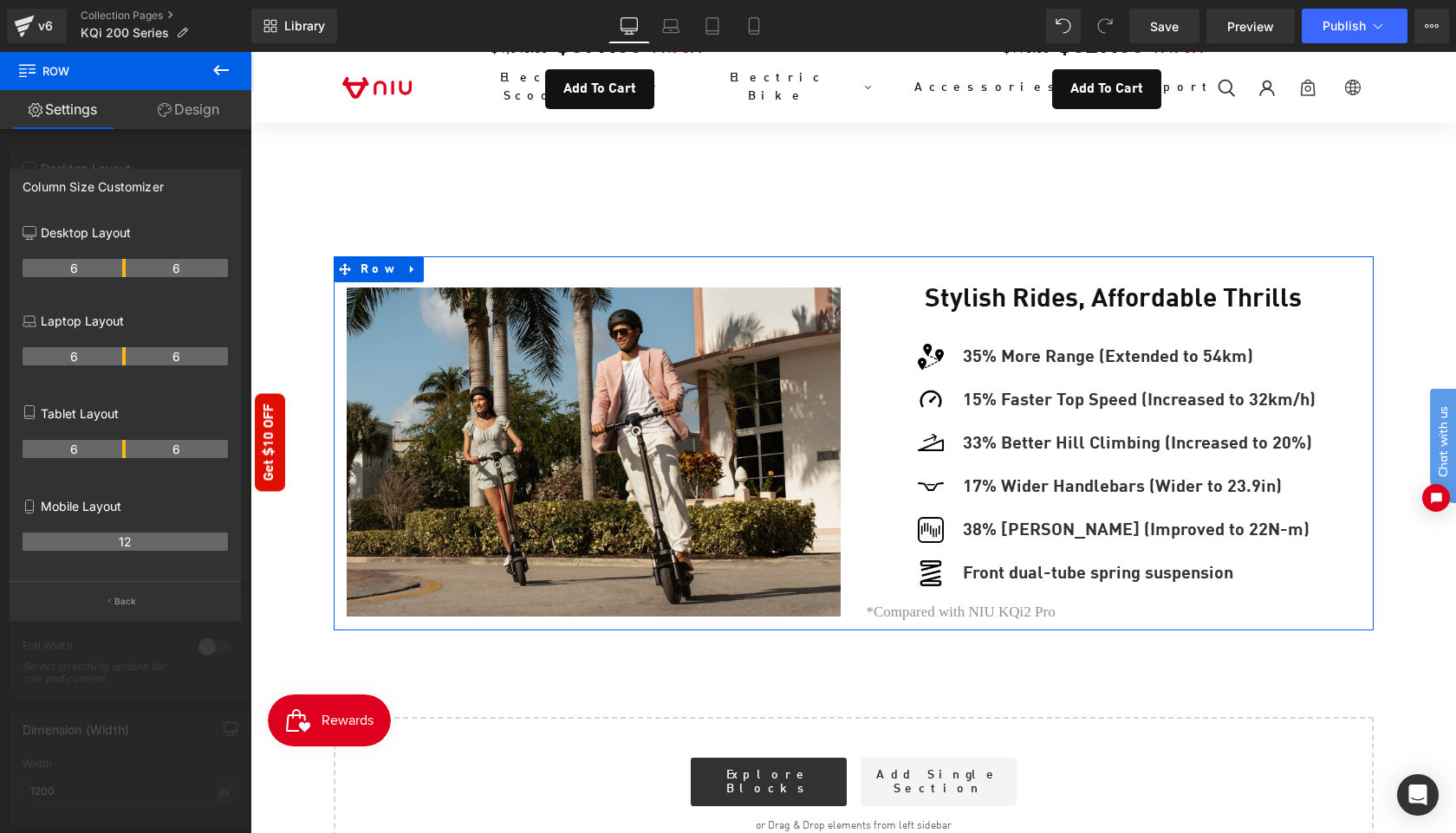
drag, startPoint x: 87, startPoint y: 268, endPoint x: 130, endPoint y: 268, distance: 43.0
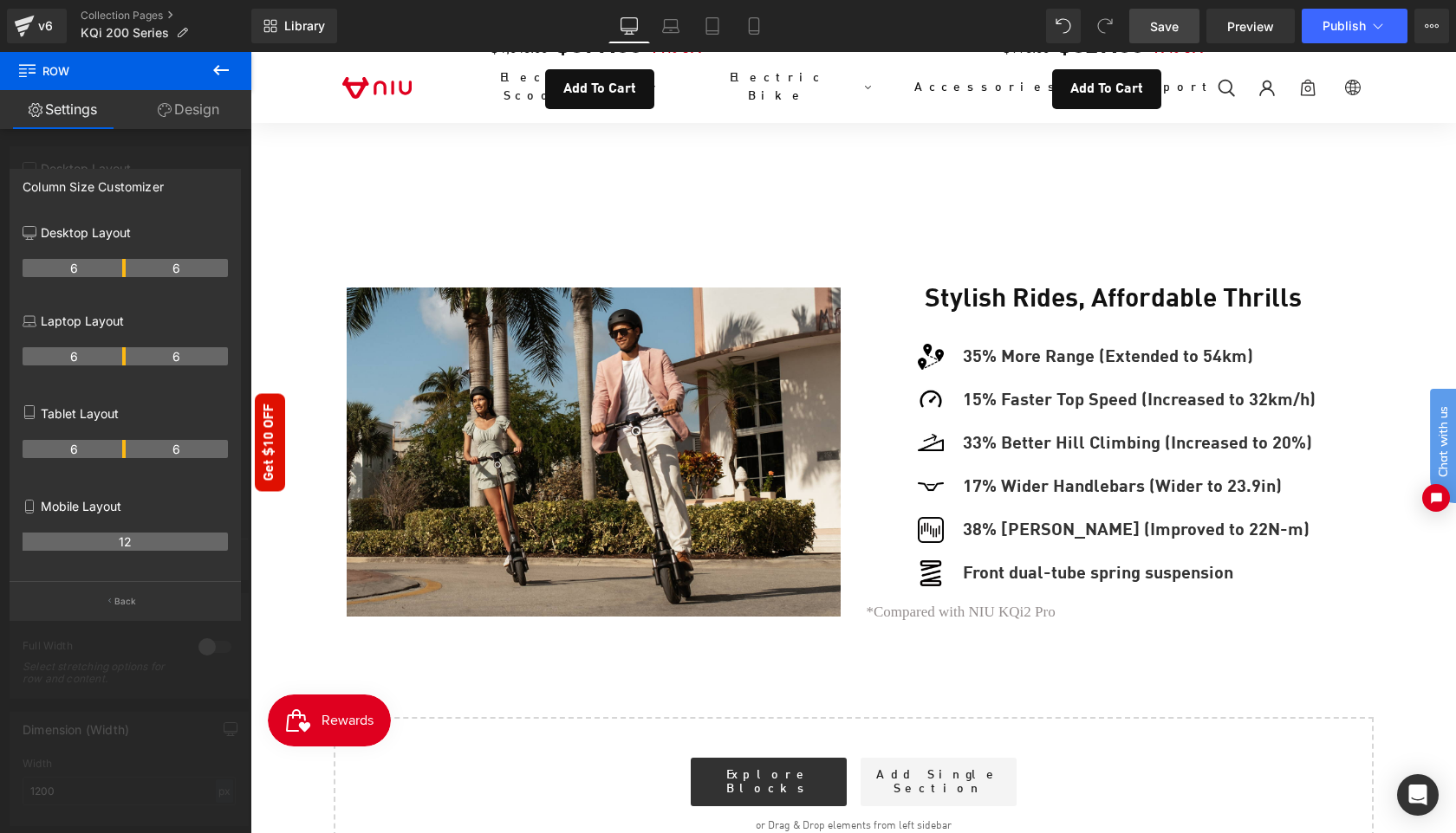
click at [1166, 31] on span "Save" at bounding box center [1164, 26] width 29 height 18
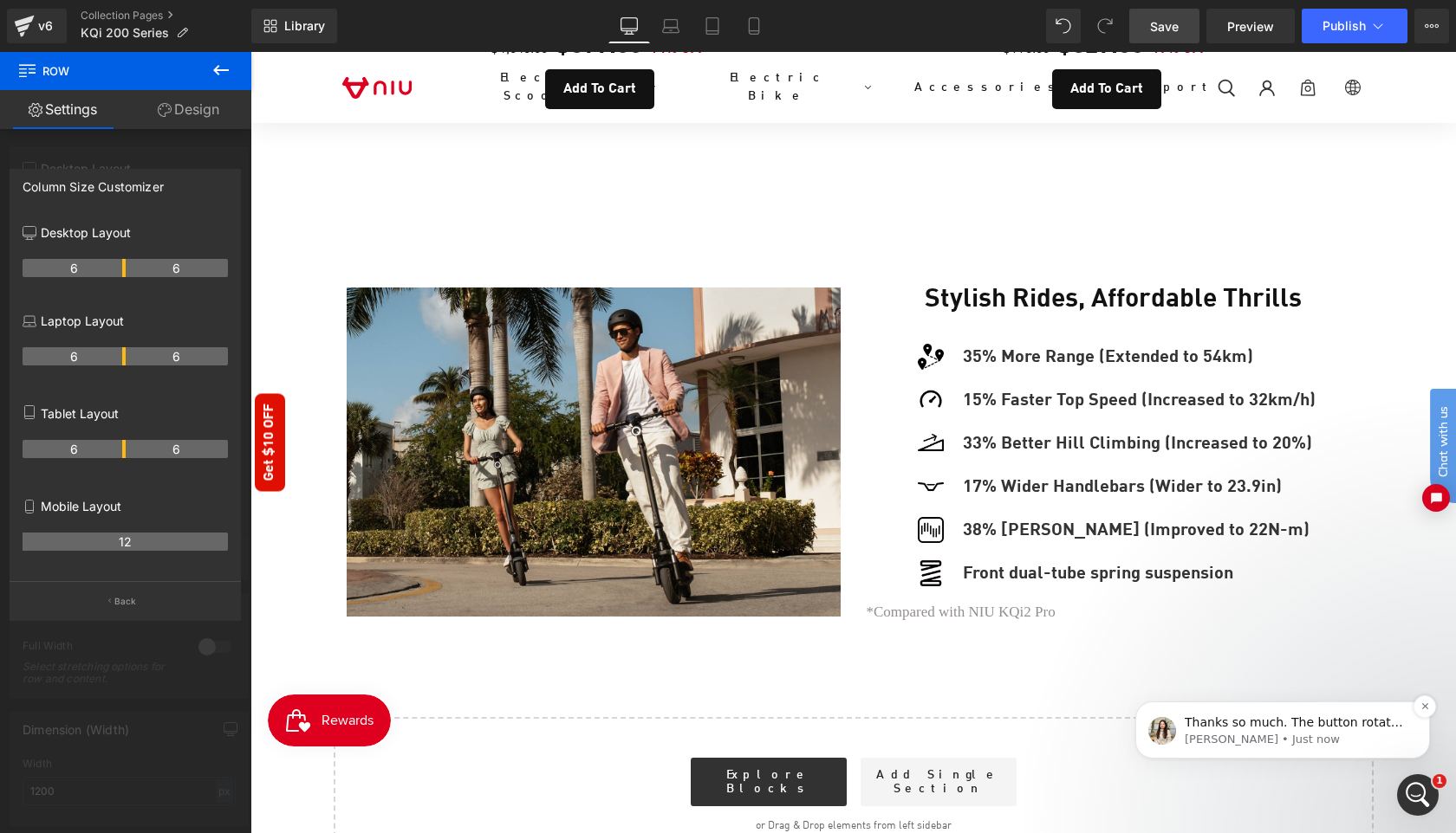
click at [1329, 733] on p "[PERSON_NAME] • Just now" at bounding box center [1296, 739] width 223 height 15
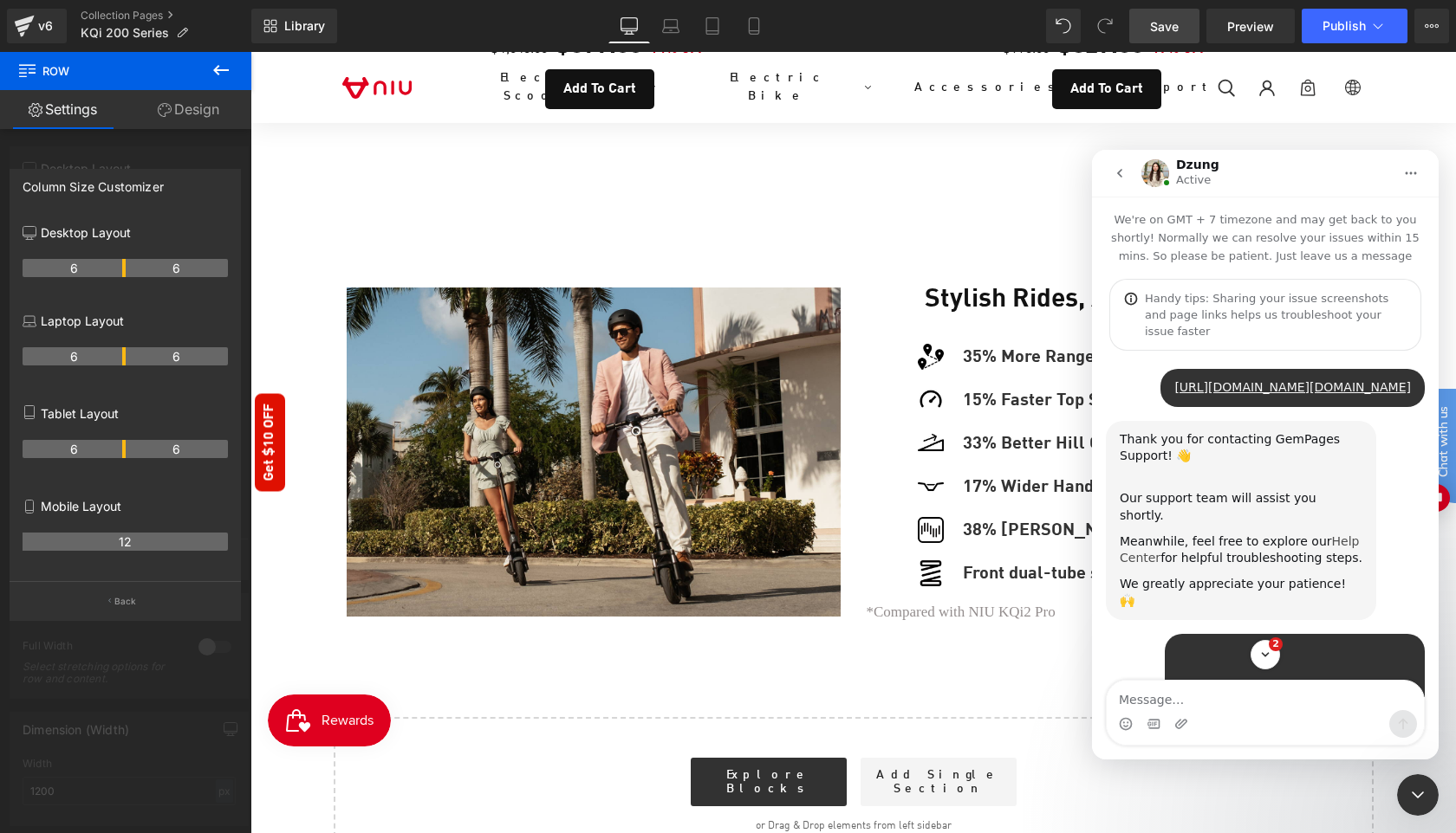
scroll to position [398, 0]
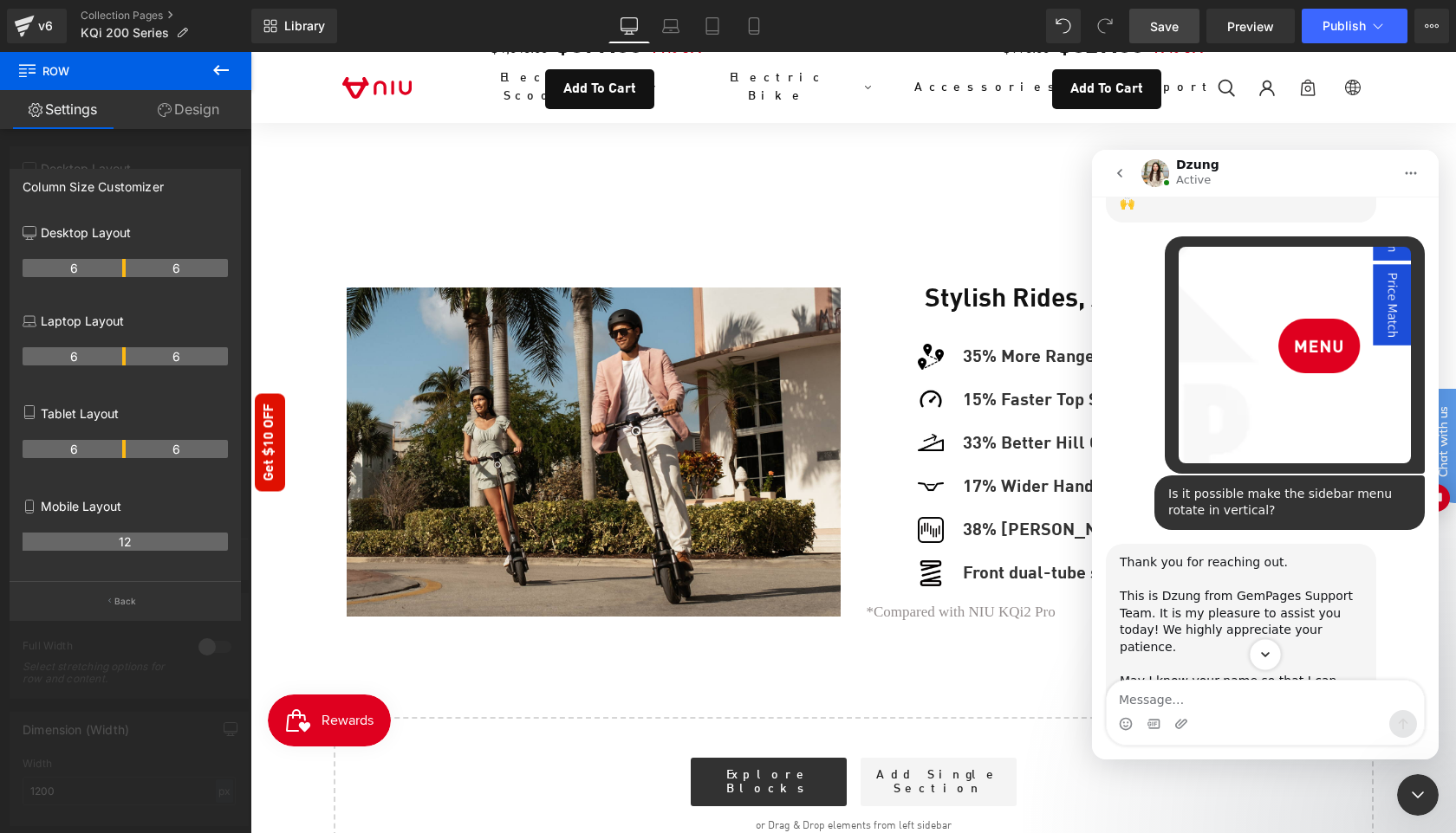
click at [1265, 658] on icon "Scroll to bottom" at bounding box center [1264, 654] width 15 height 15
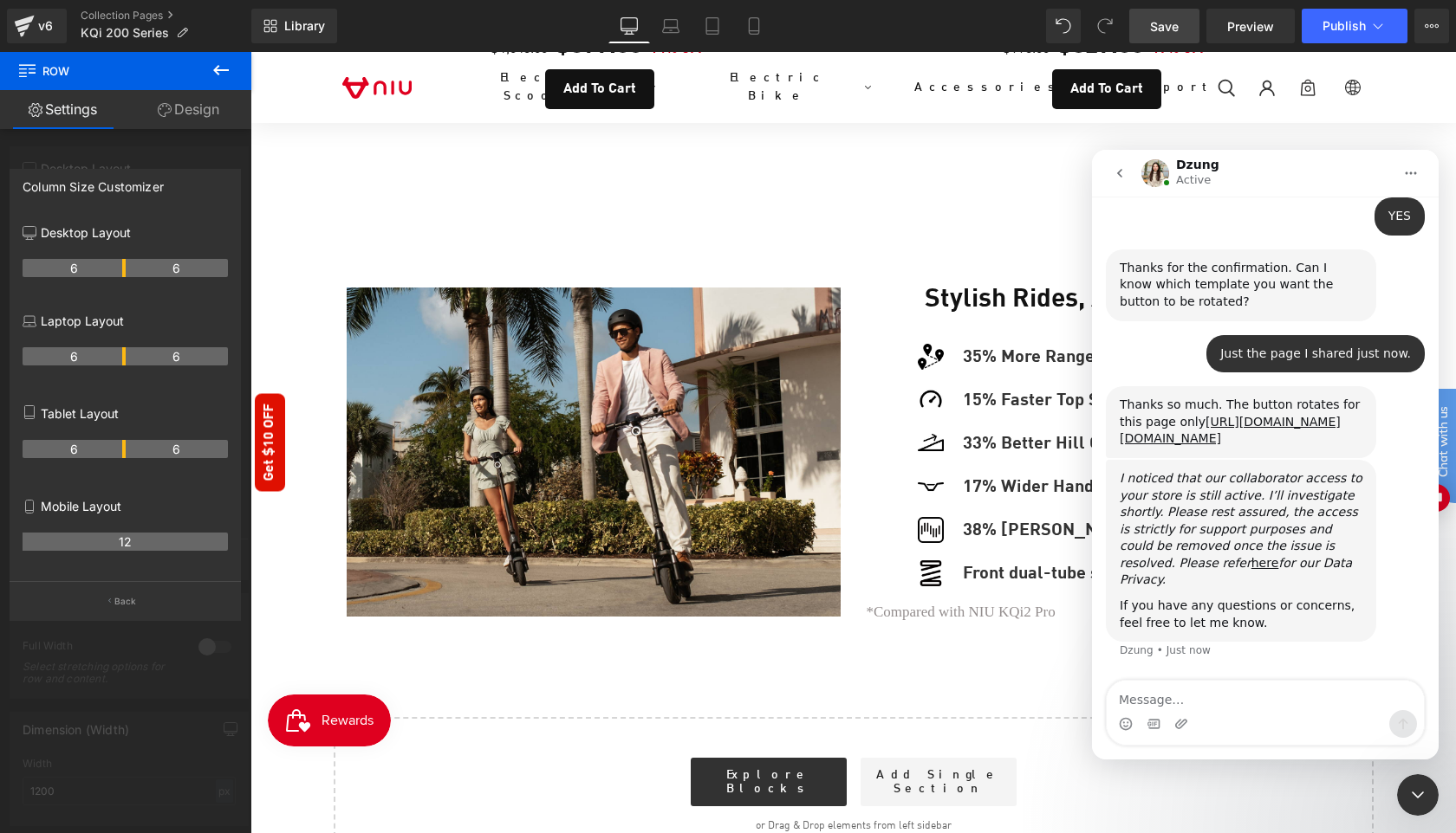
scroll to position [1056, 0]
click at [1335, 31] on div at bounding box center [728, 390] width 1456 height 782
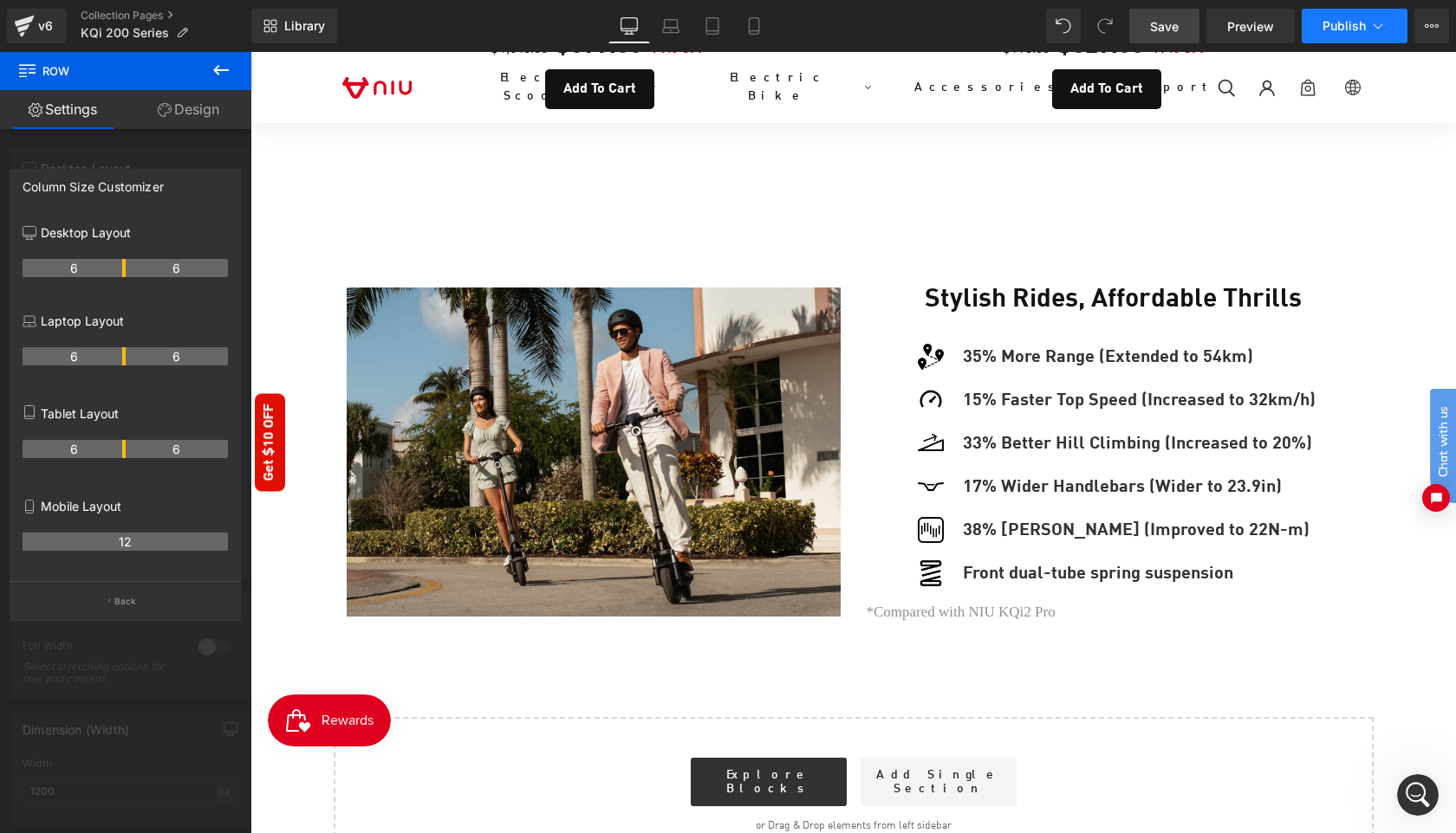
click at [1338, 30] on span "Publish" at bounding box center [1344, 25] width 43 height 13
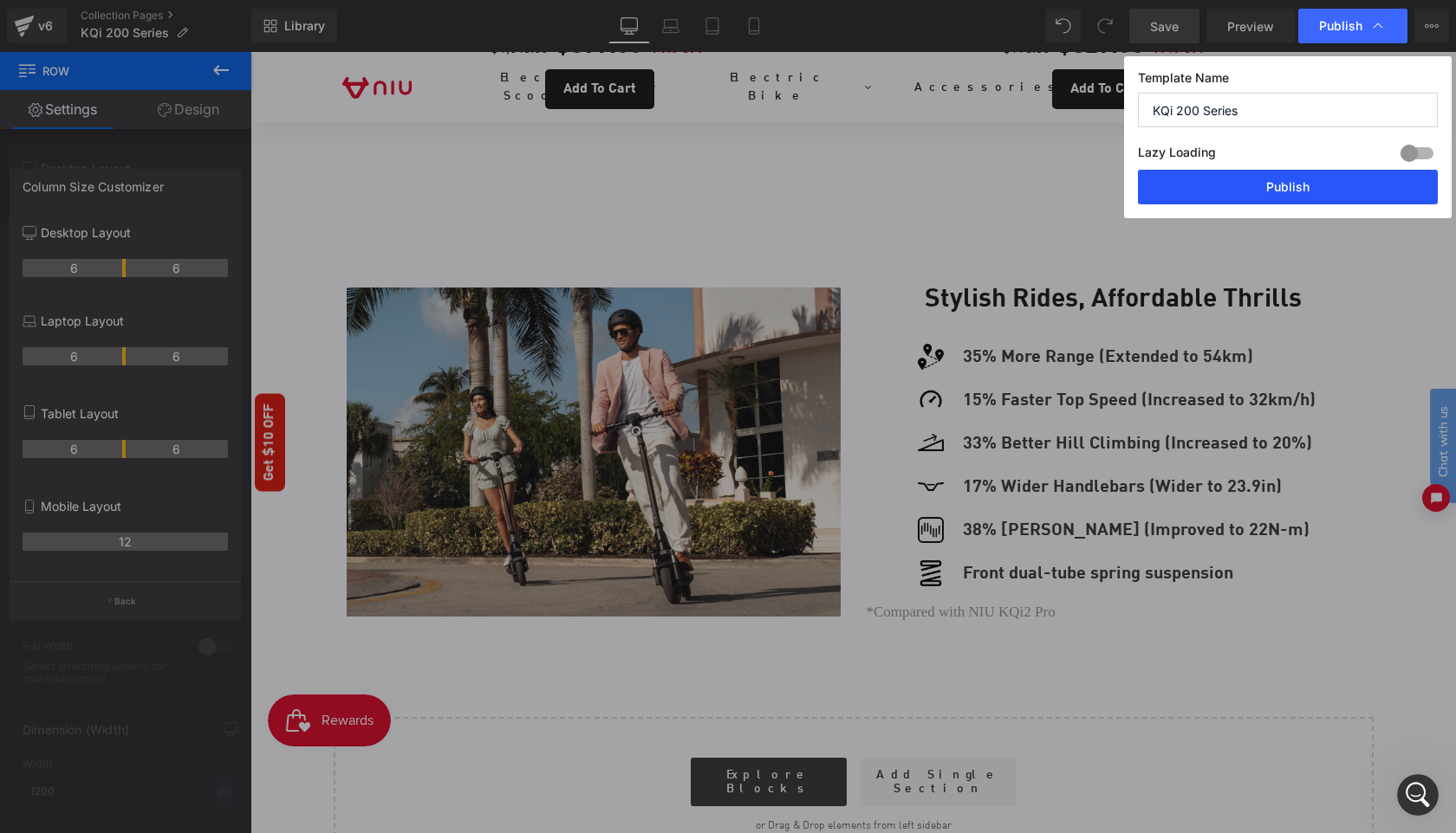
click at [1310, 178] on button "Publish" at bounding box center [1287, 187] width 300 height 35
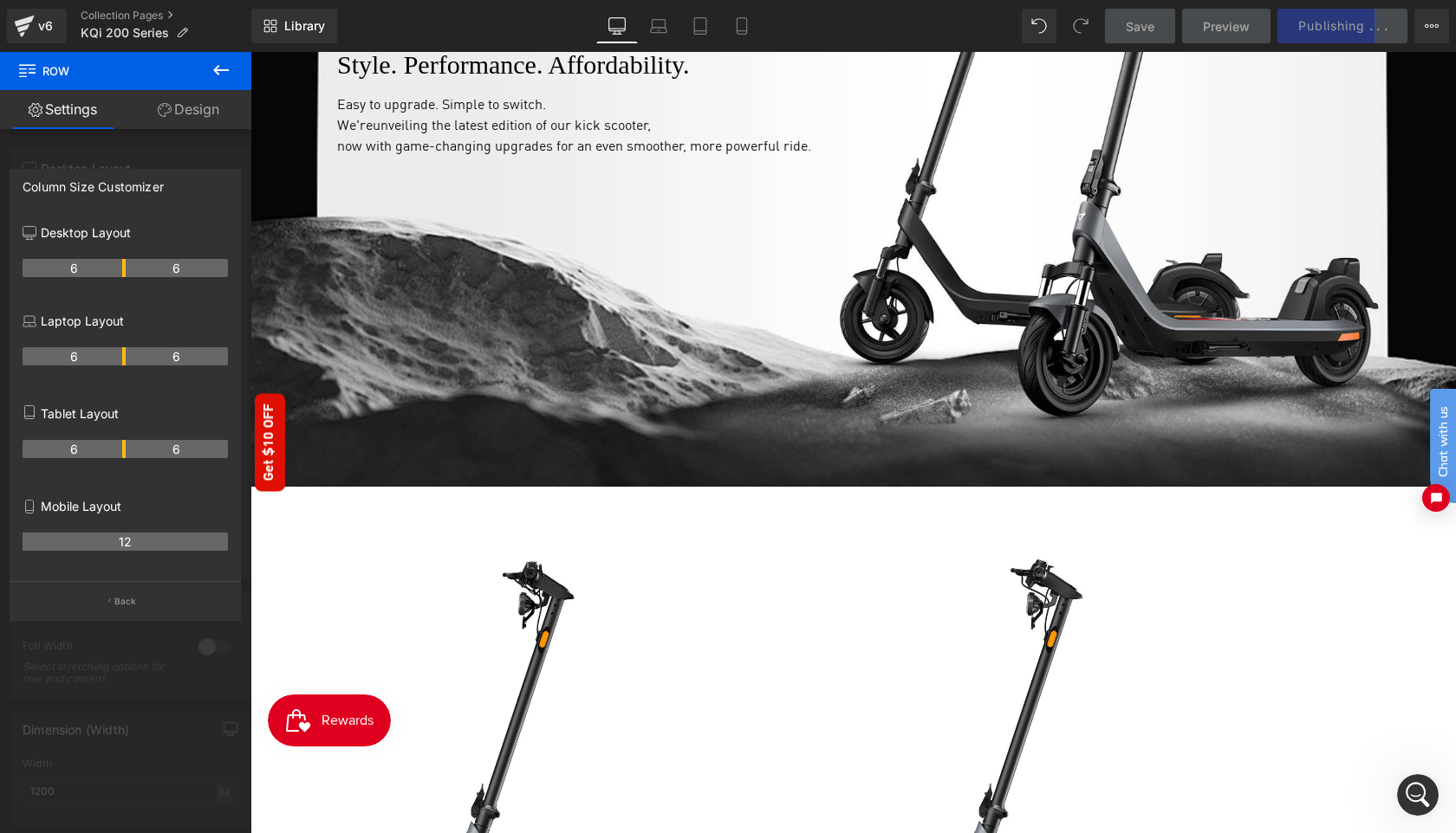
scroll to position [213, 0]
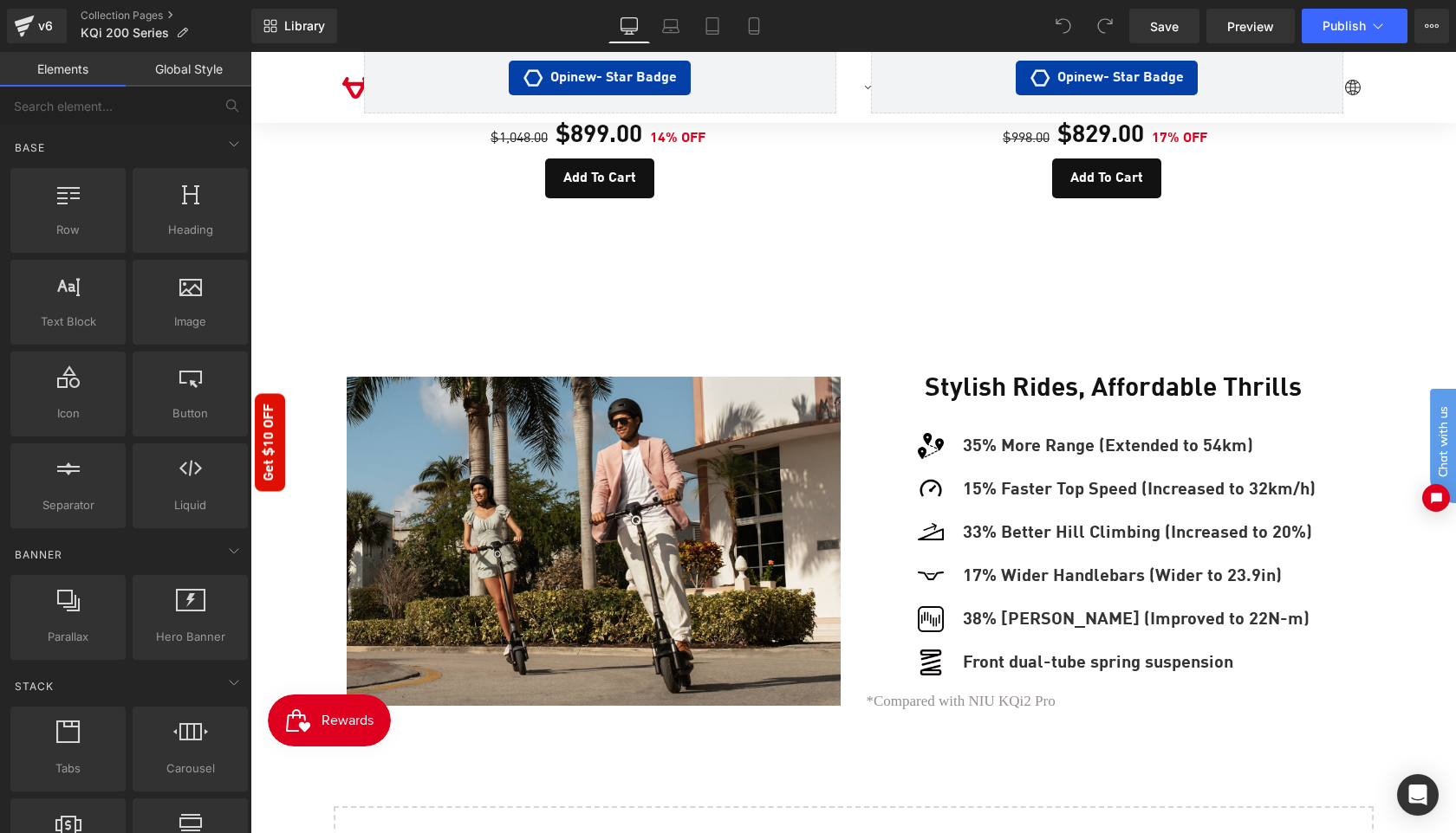
scroll to position [1518, 0]
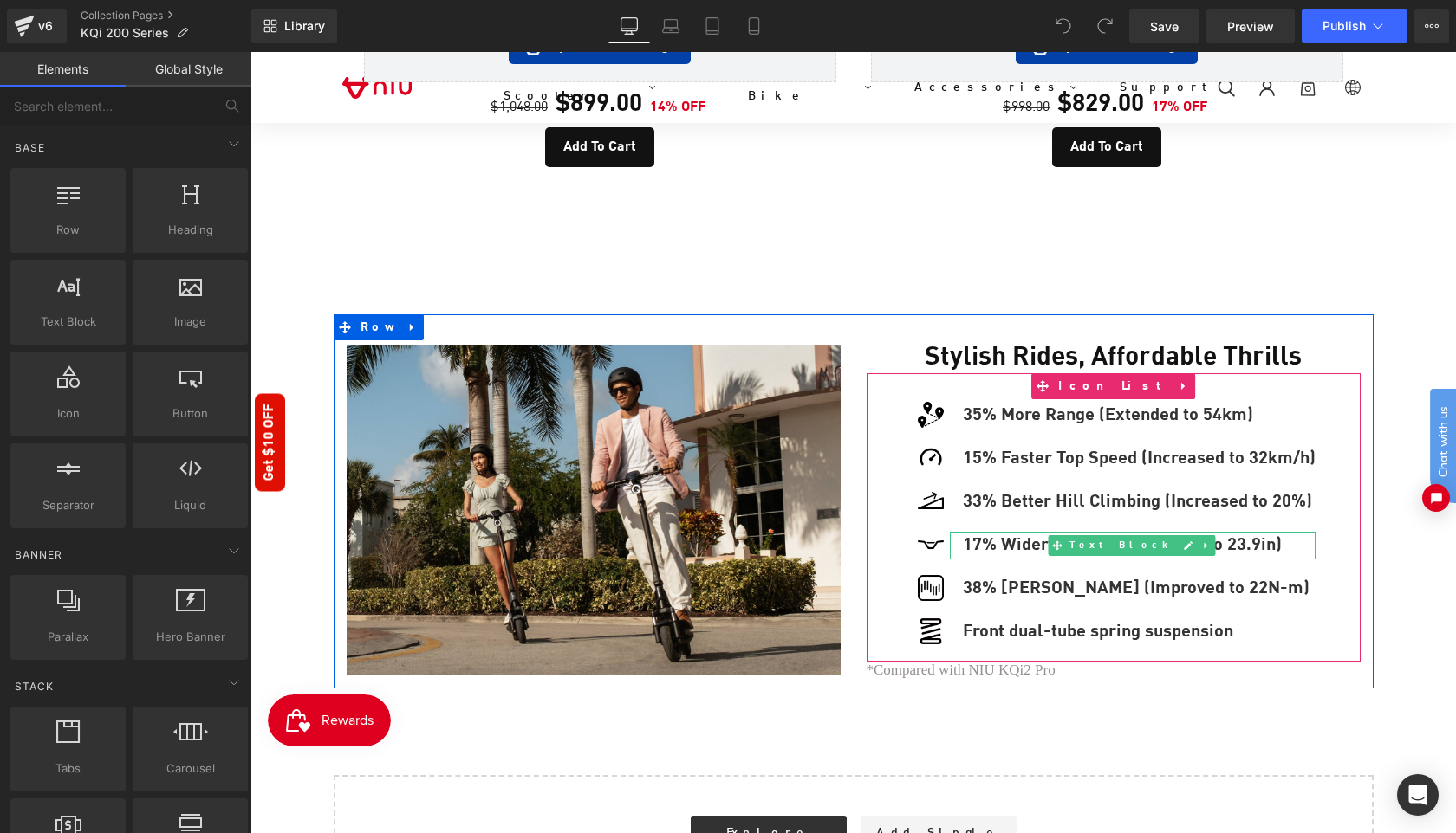
click at [1262, 532] on p "17% Wider Handlebars (Wider to 23.9in)" at bounding box center [1139, 545] width 353 height 28
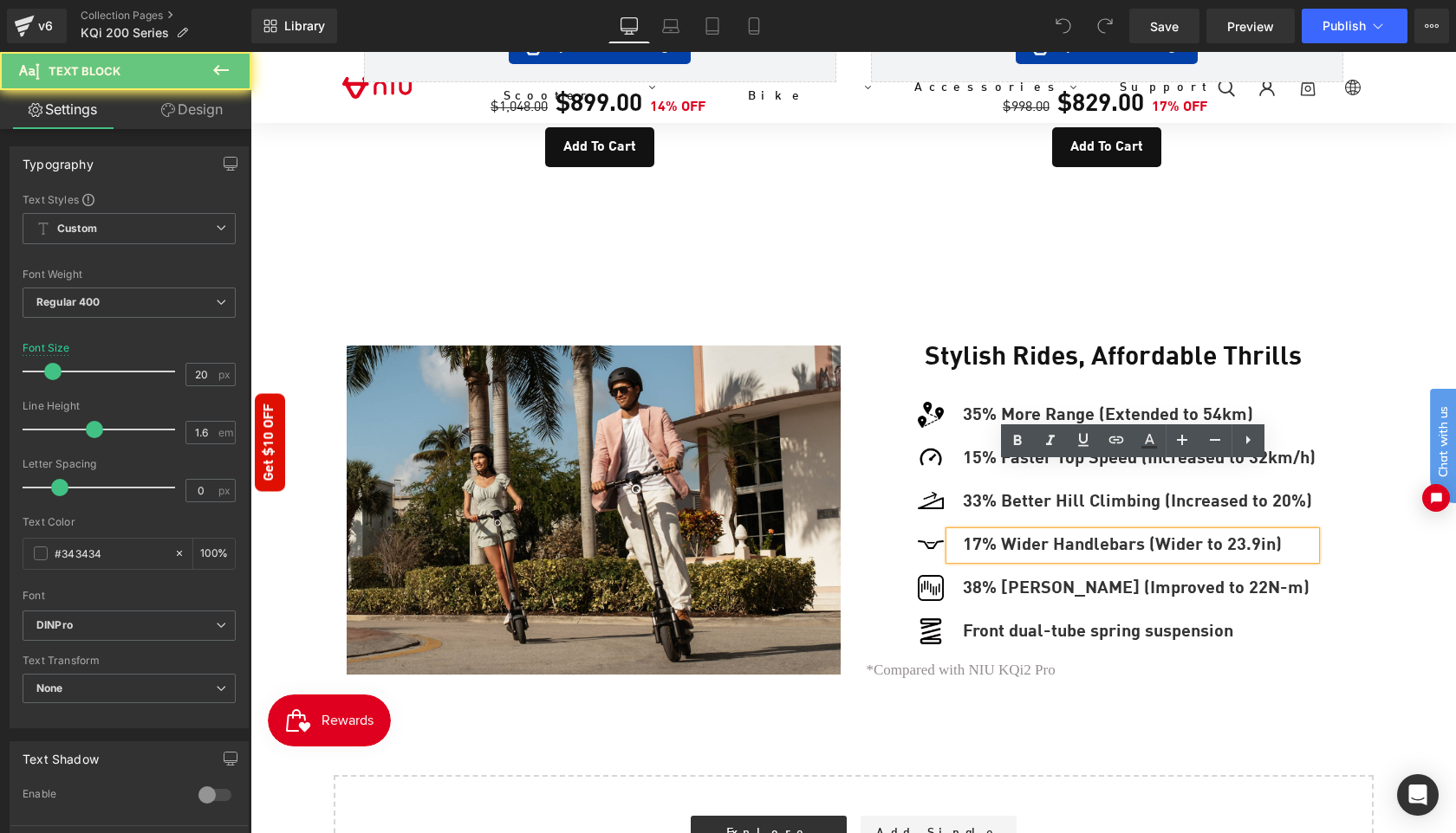
click at [1275, 532] on p "17% Wider Handlebars (Wider to 23.9in)" at bounding box center [1139, 545] width 353 height 28
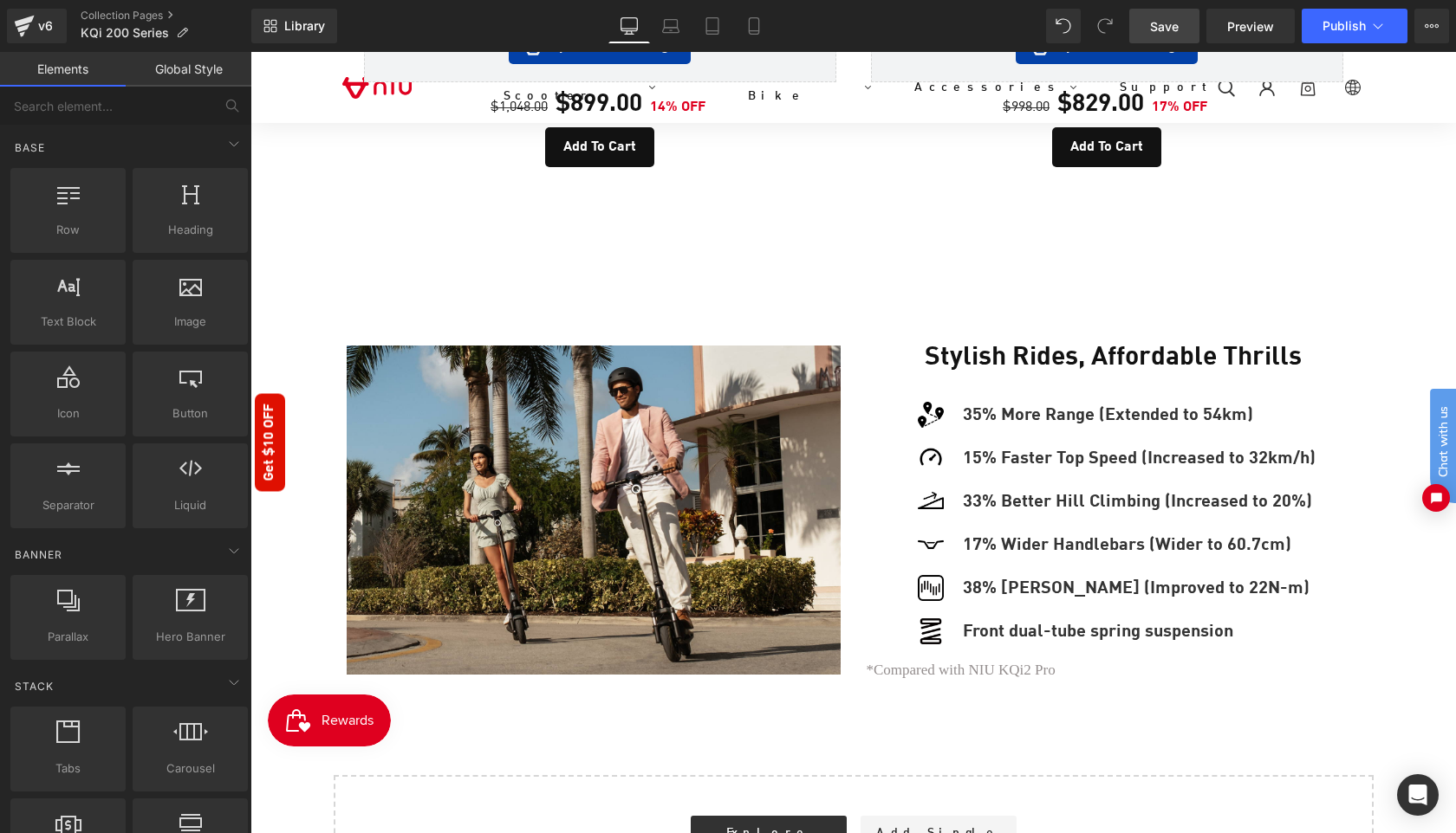
click at [1165, 30] on span "Save" at bounding box center [1164, 26] width 29 height 18
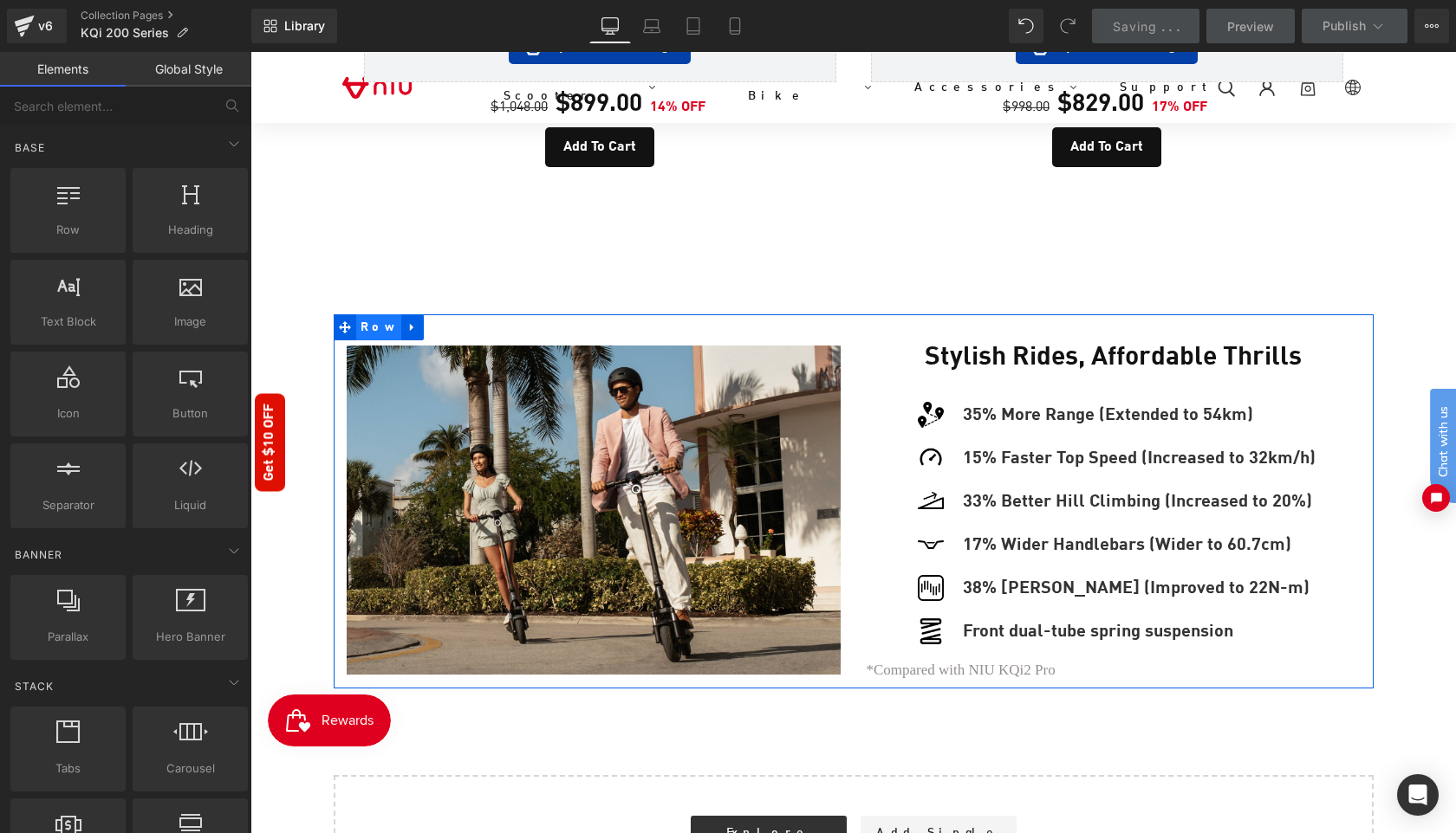
click at [364, 315] on span "Row" at bounding box center [379, 327] width 46 height 26
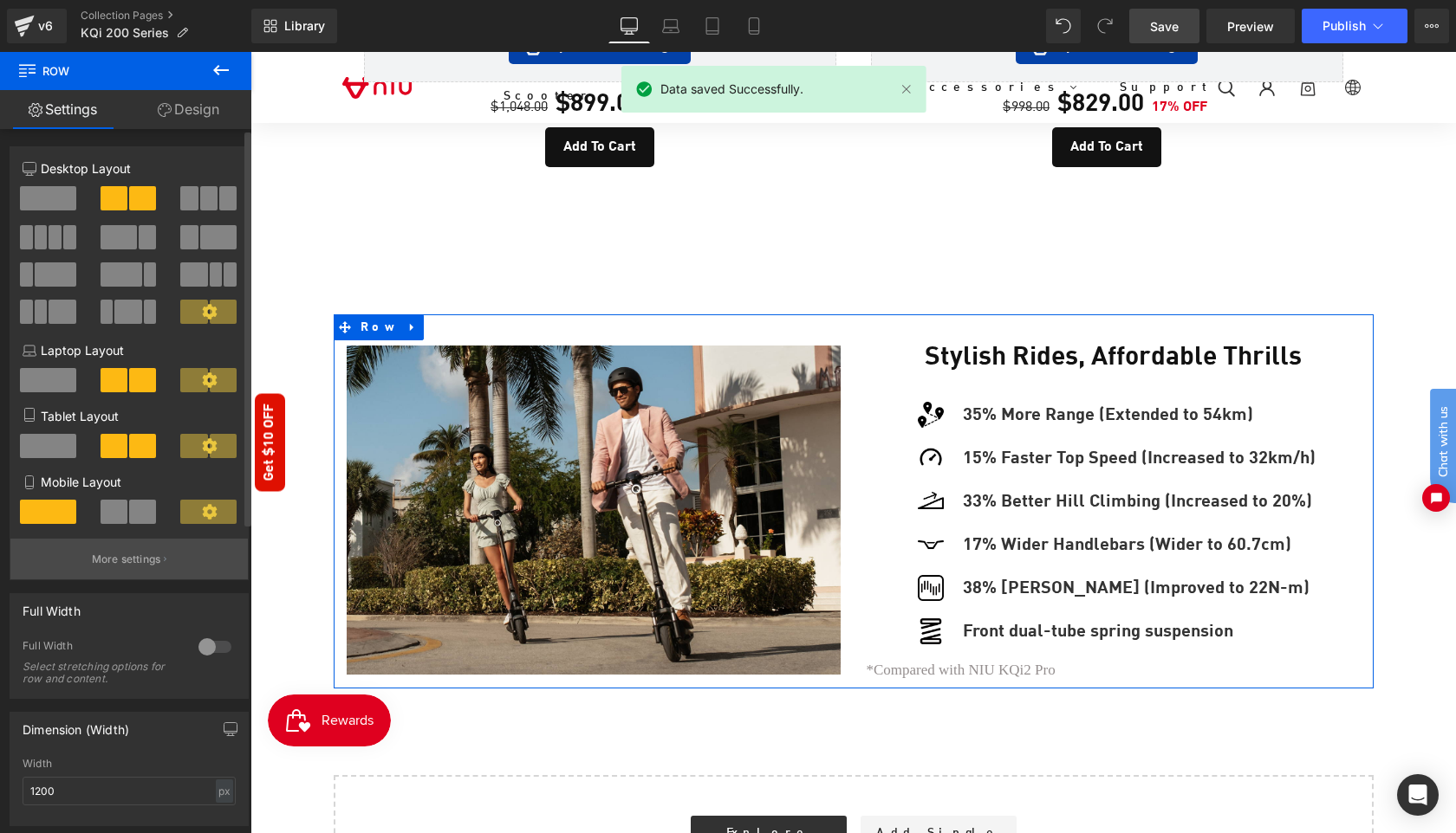
click at [129, 553] on button "More settings" at bounding box center [130, 559] width 238 height 40
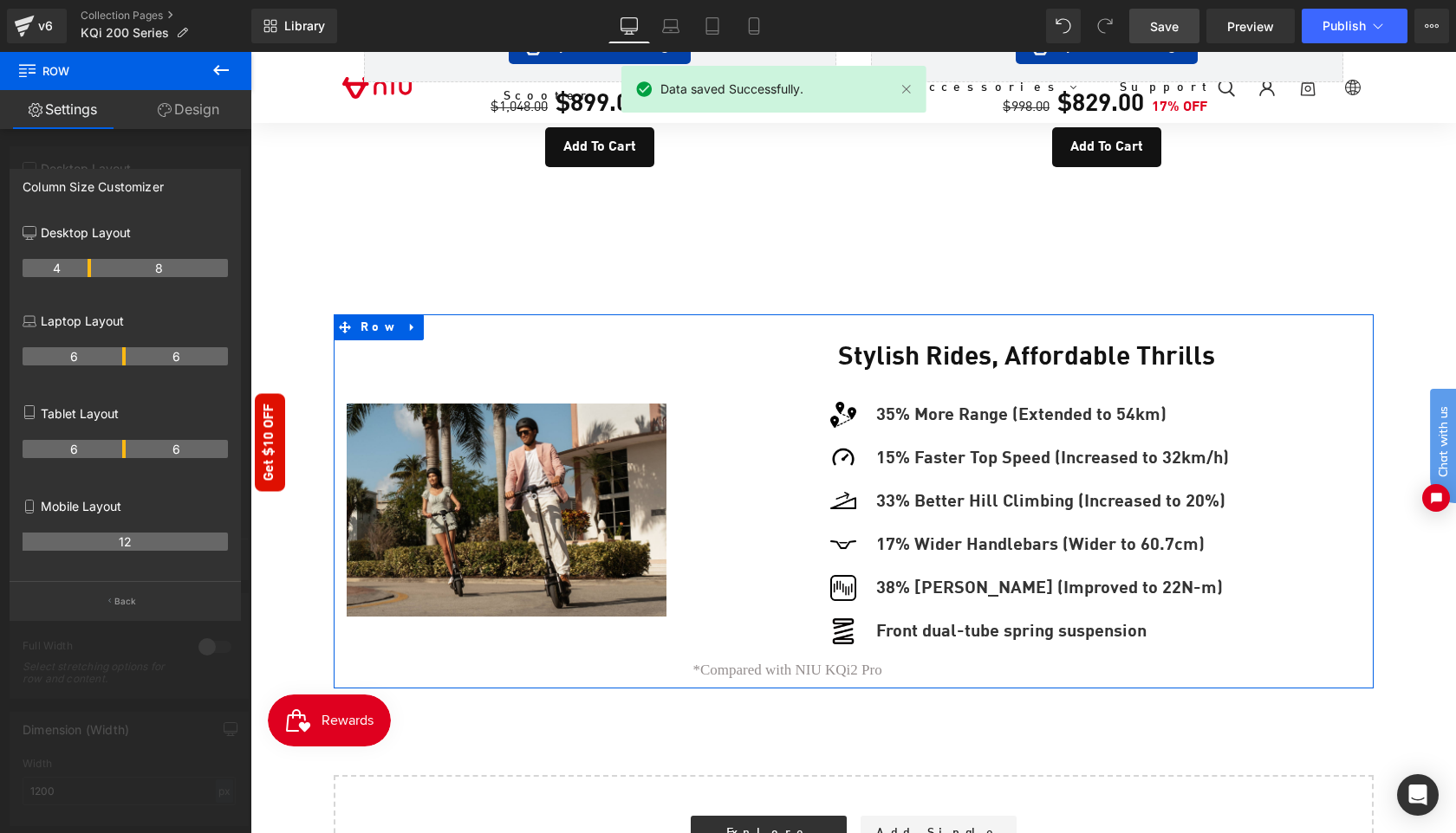
drag, startPoint x: 123, startPoint y: 271, endPoint x: 86, endPoint y: 274, distance: 37.1
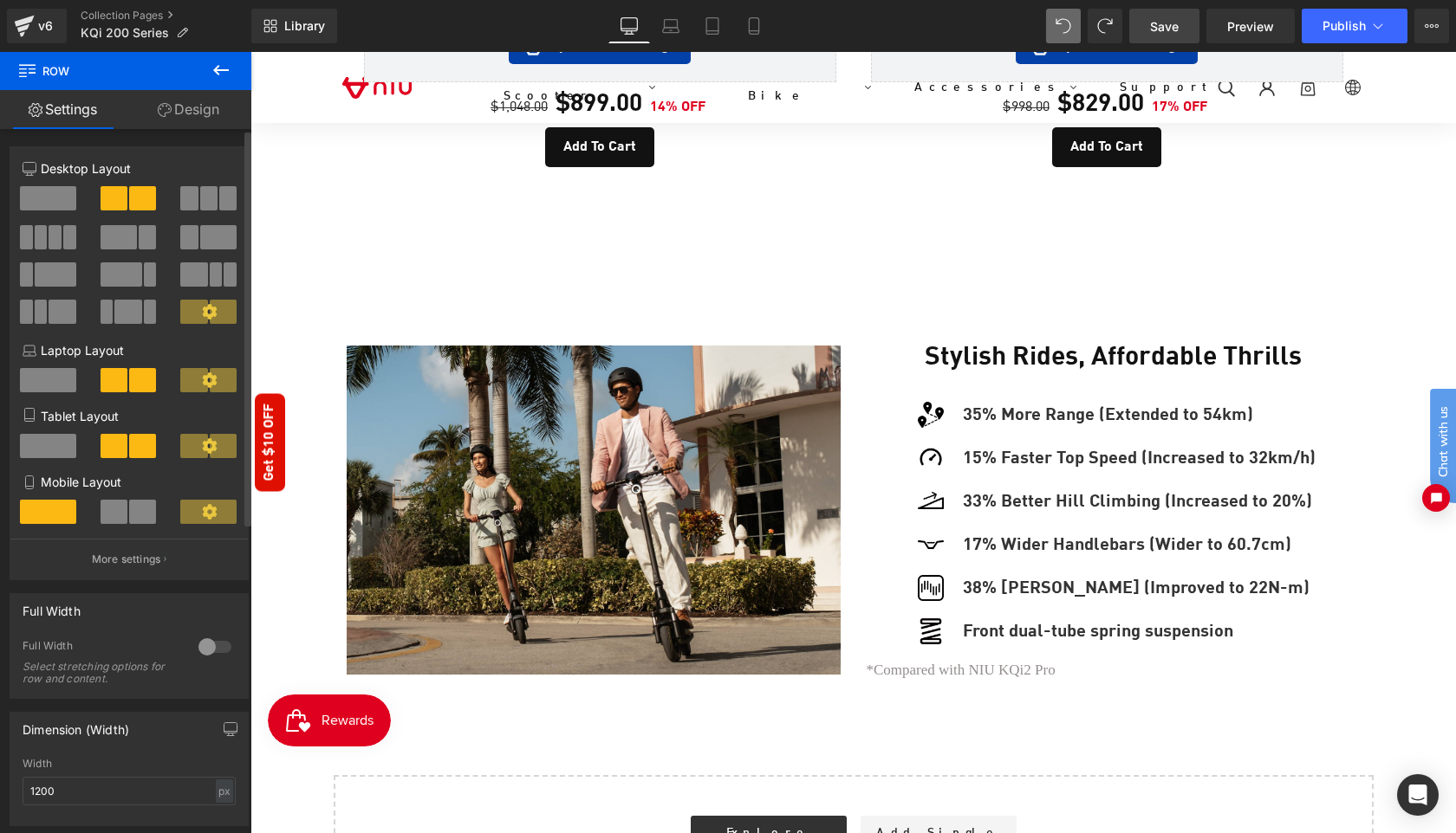
click at [1164, 32] on span "Save" at bounding box center [1164, 26] width 29 height 18
click at [1331, 32] on span "Publish" at bounding box center [1344, 25] width 43 height 13
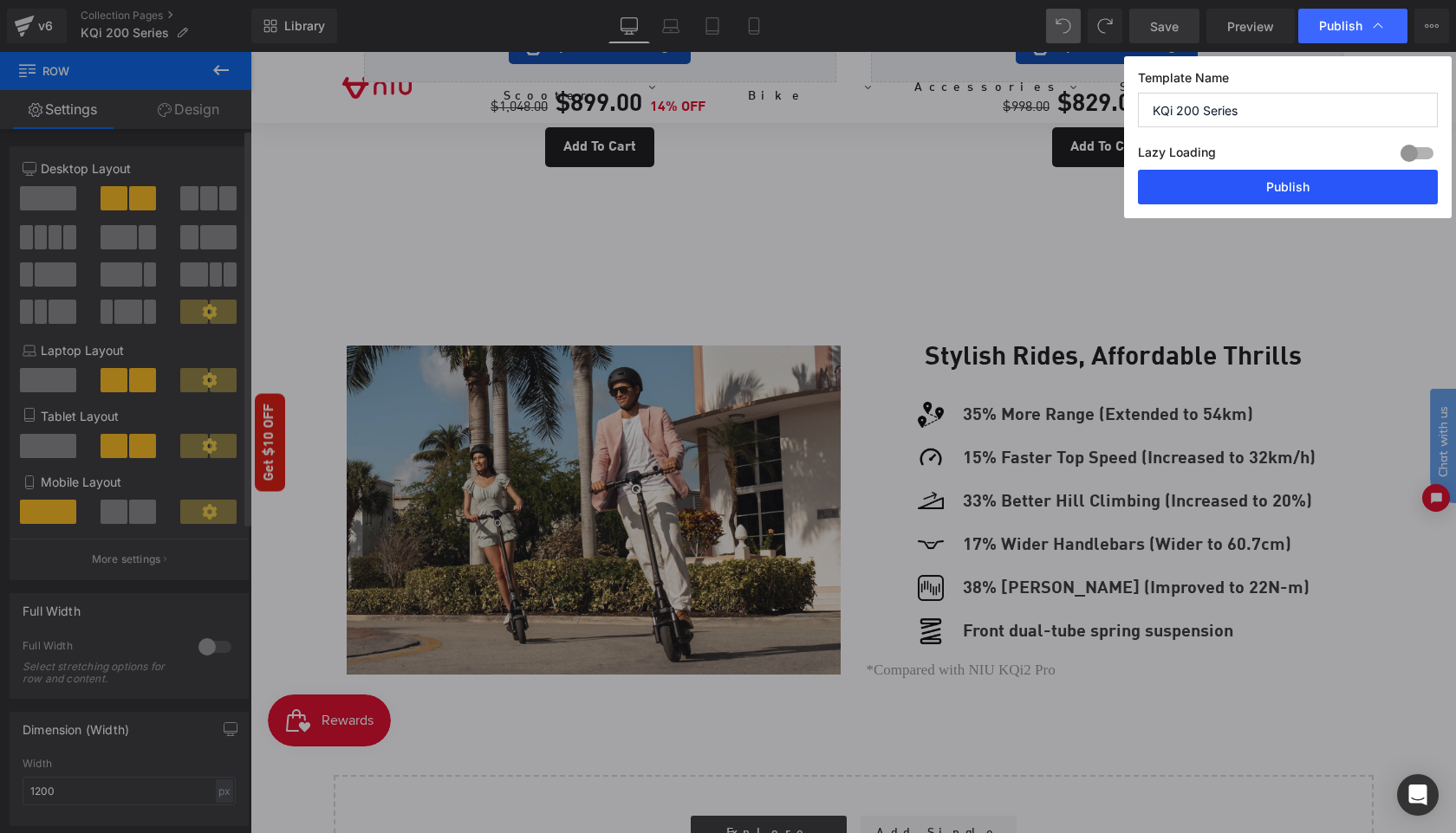
click at [1289, 193] on button "Publish" at bounding box center [1287, 187] width 300 height 35
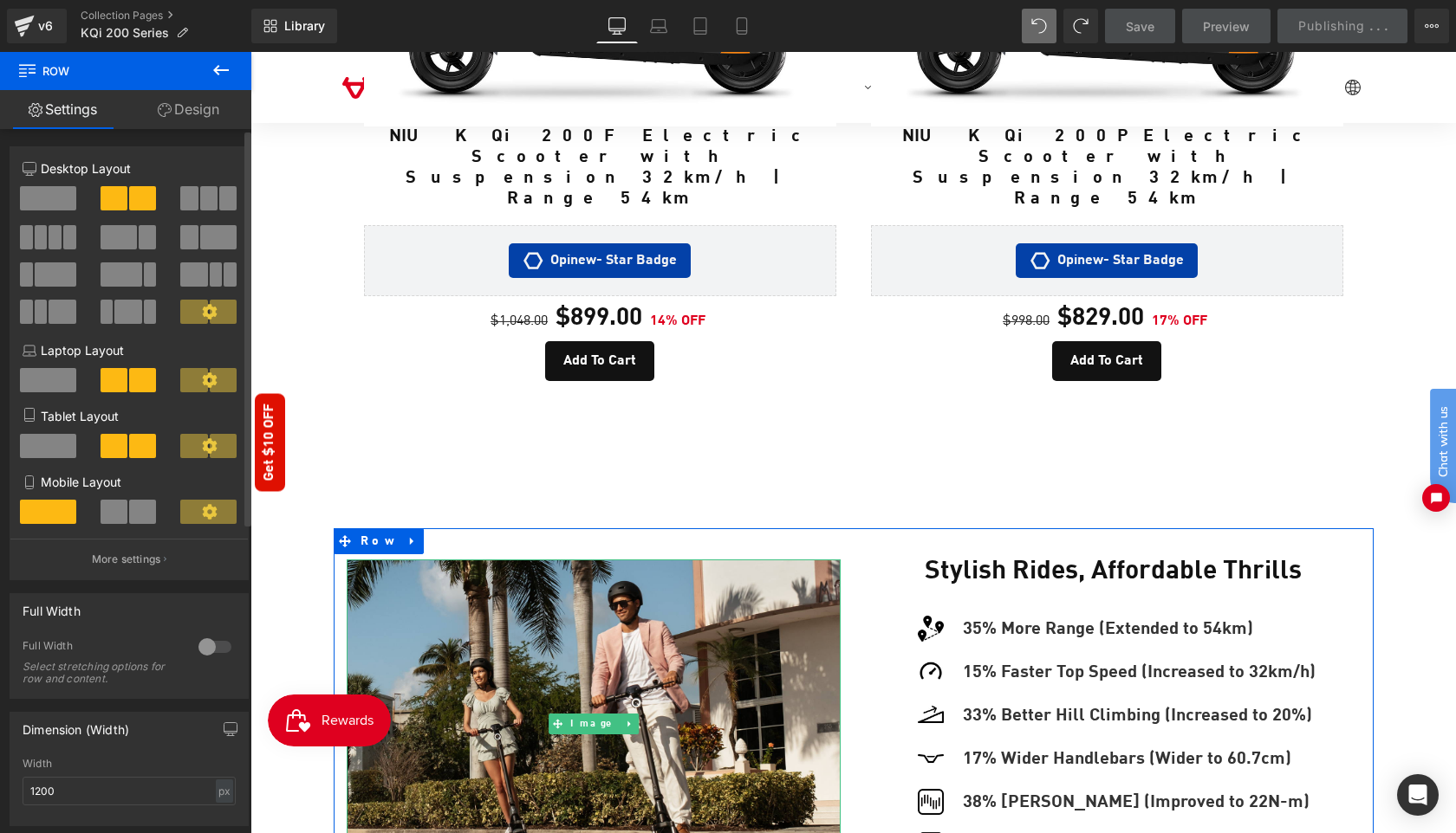
scroll to position [1242, 0]
